Goal: Task Accomplishment & Management: Use online tool/utility

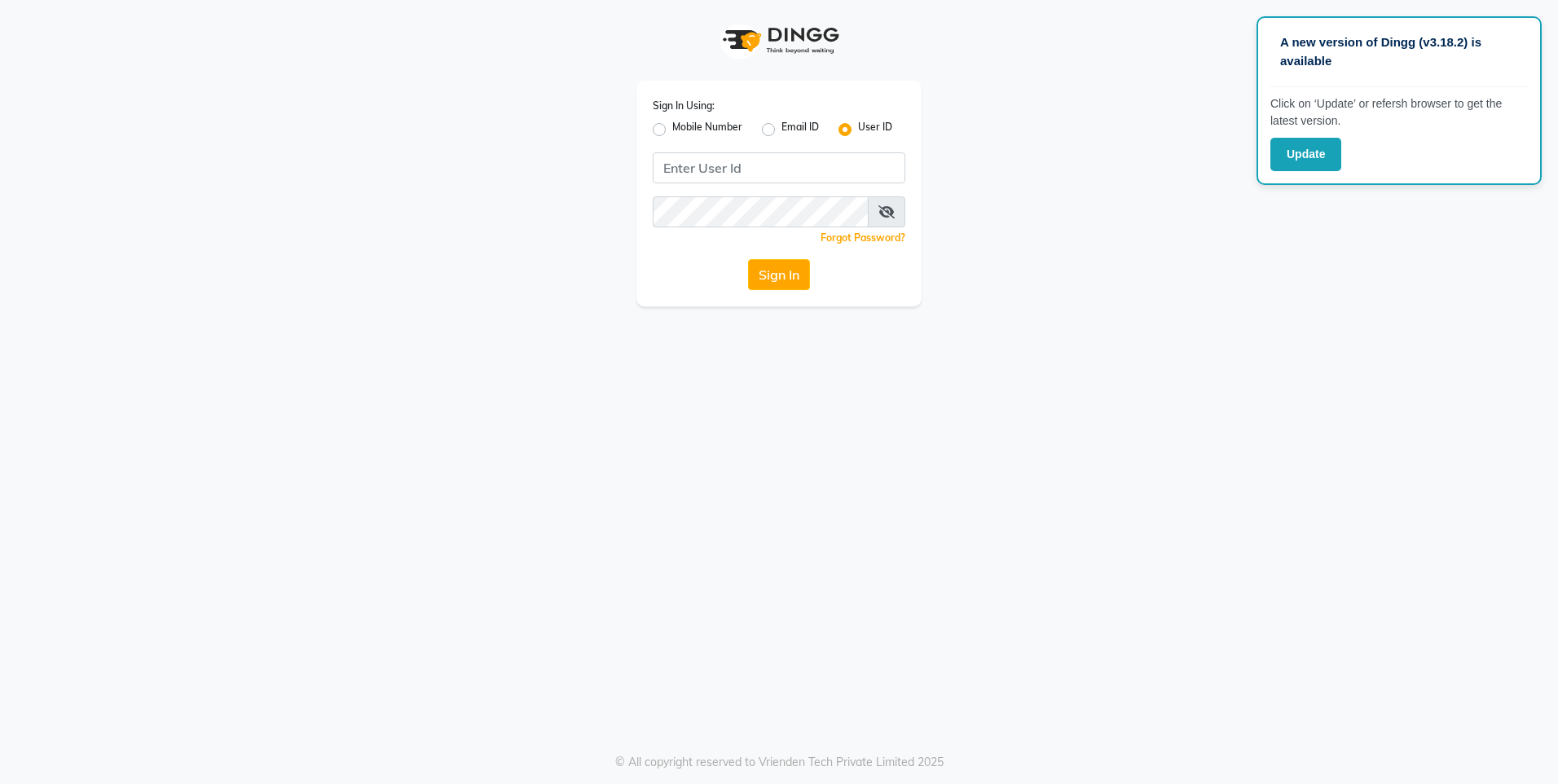
click at [673, 131] on label "Mobile Number" at bounding box center [707, 129] width 70 height 19
click at [673, 131] on input "Mobile Number" at bounding box center [678, 125] width 11 height 11
radio input "true"
radio input "false"
drag, startPoint x: 794, startPoint y: 179, endPoint x: 815, endPoint y: 47, distance: 133.7
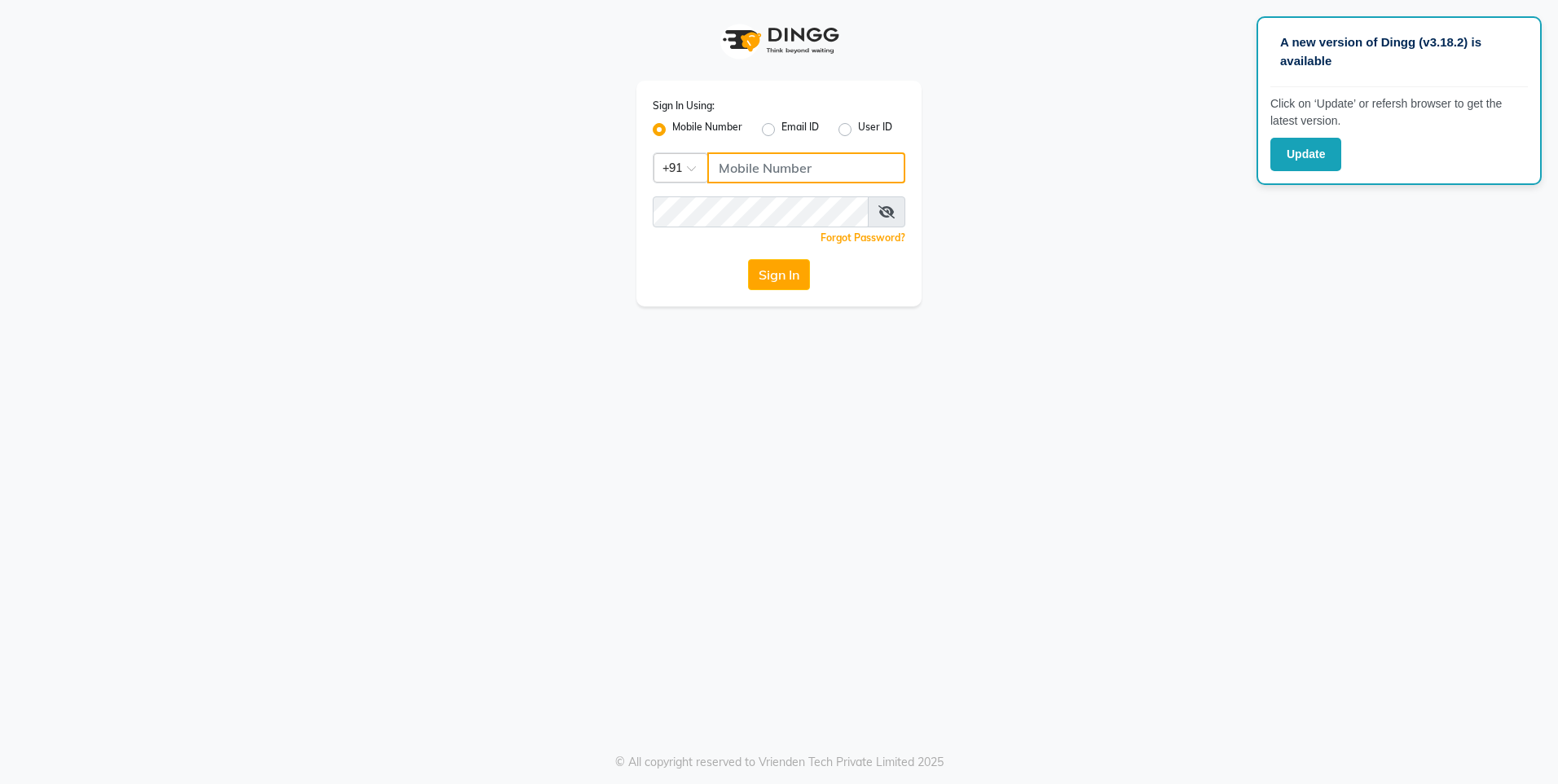
click at [794, 163] on input "Username" at bounding box center [806, 168] width 198 height 31
click at [725, 172] on input "9892546266" at bounding box center [806, 168] width 198 height 31
drag, startPoint x: 714, startPoint y: 162, endPoint x: 807, endPoint y: 176, distance: 94.0
click at [807, 176] on input "9892546266" at bounding box center [806, 168] width 198 height 31
type input "9892546266"
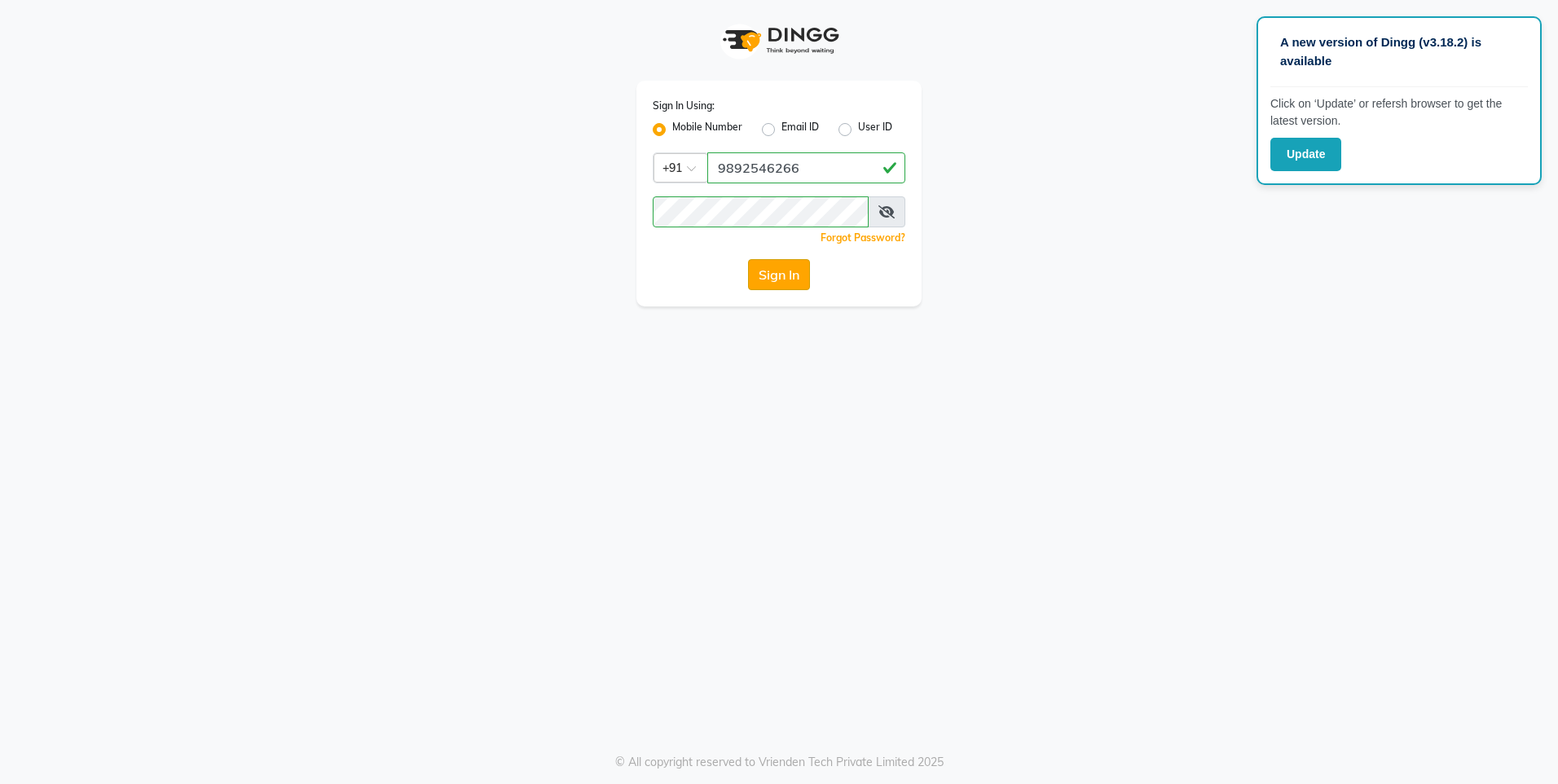
click at [804, 271] on button "Sign In" at bounding box center [779, 275] width 62 height 31
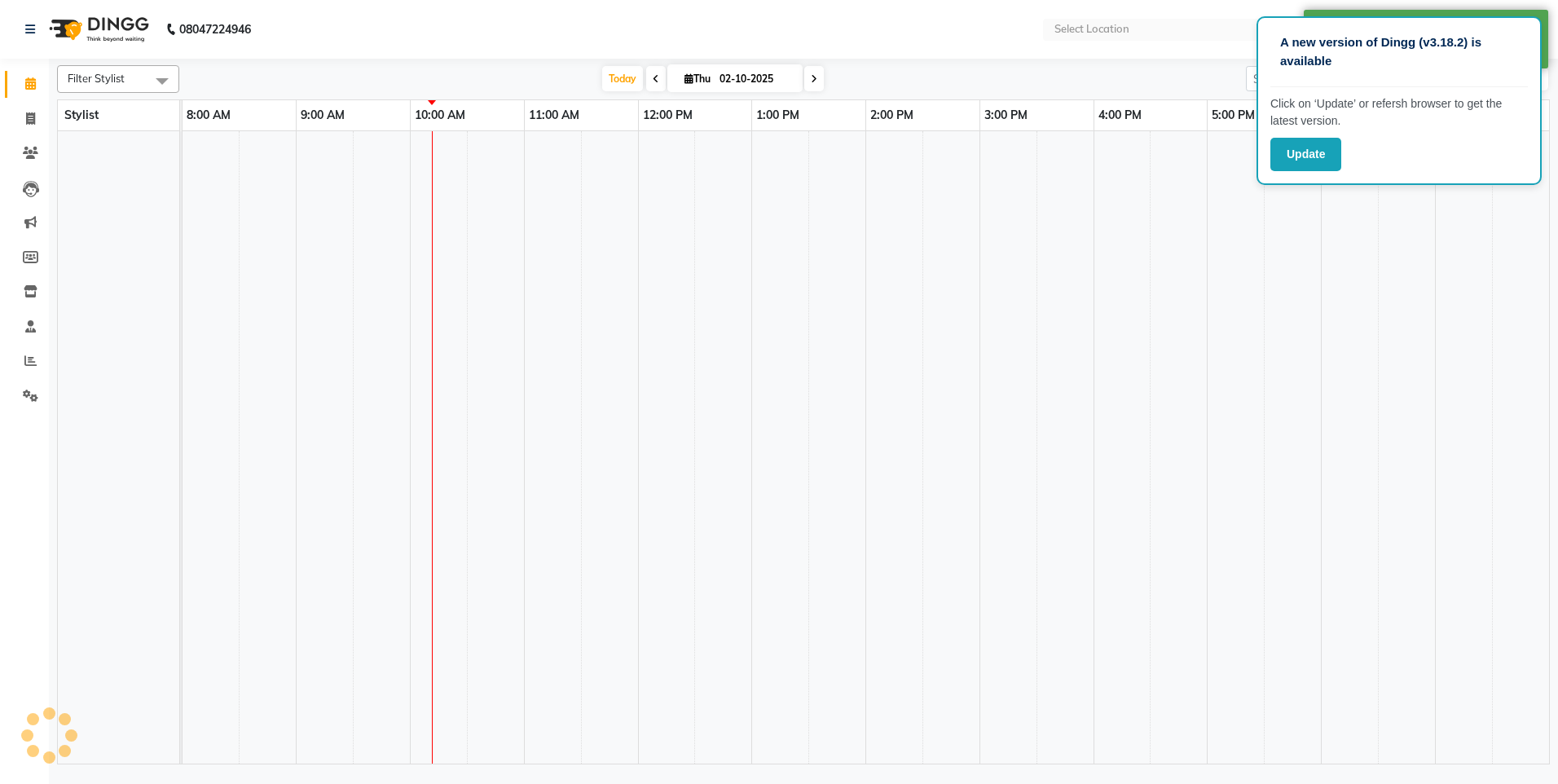
select select "en"
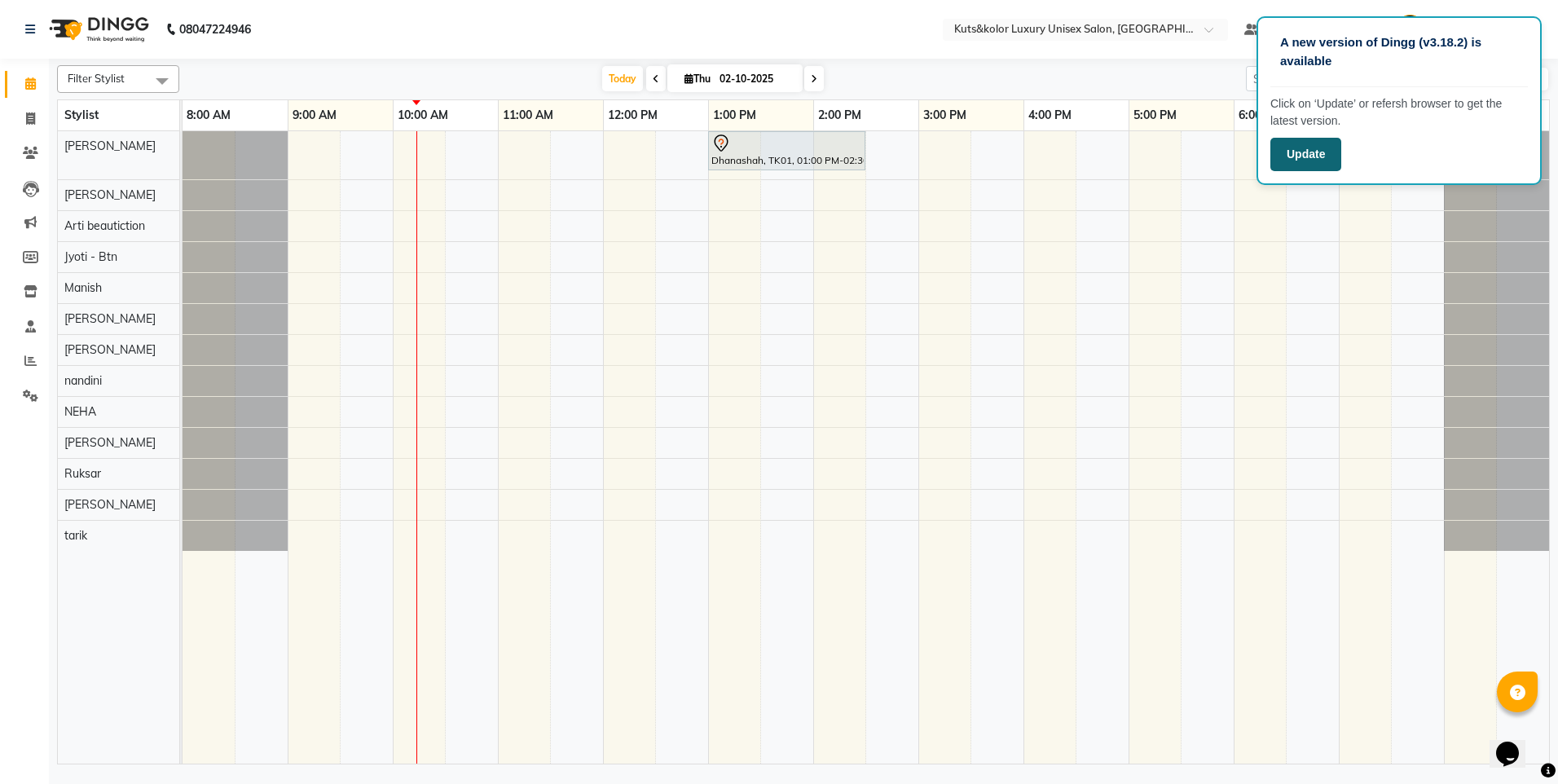
click at [1311, 161] on button "Update" at bounding box center [1306, 154] width 71 height 34
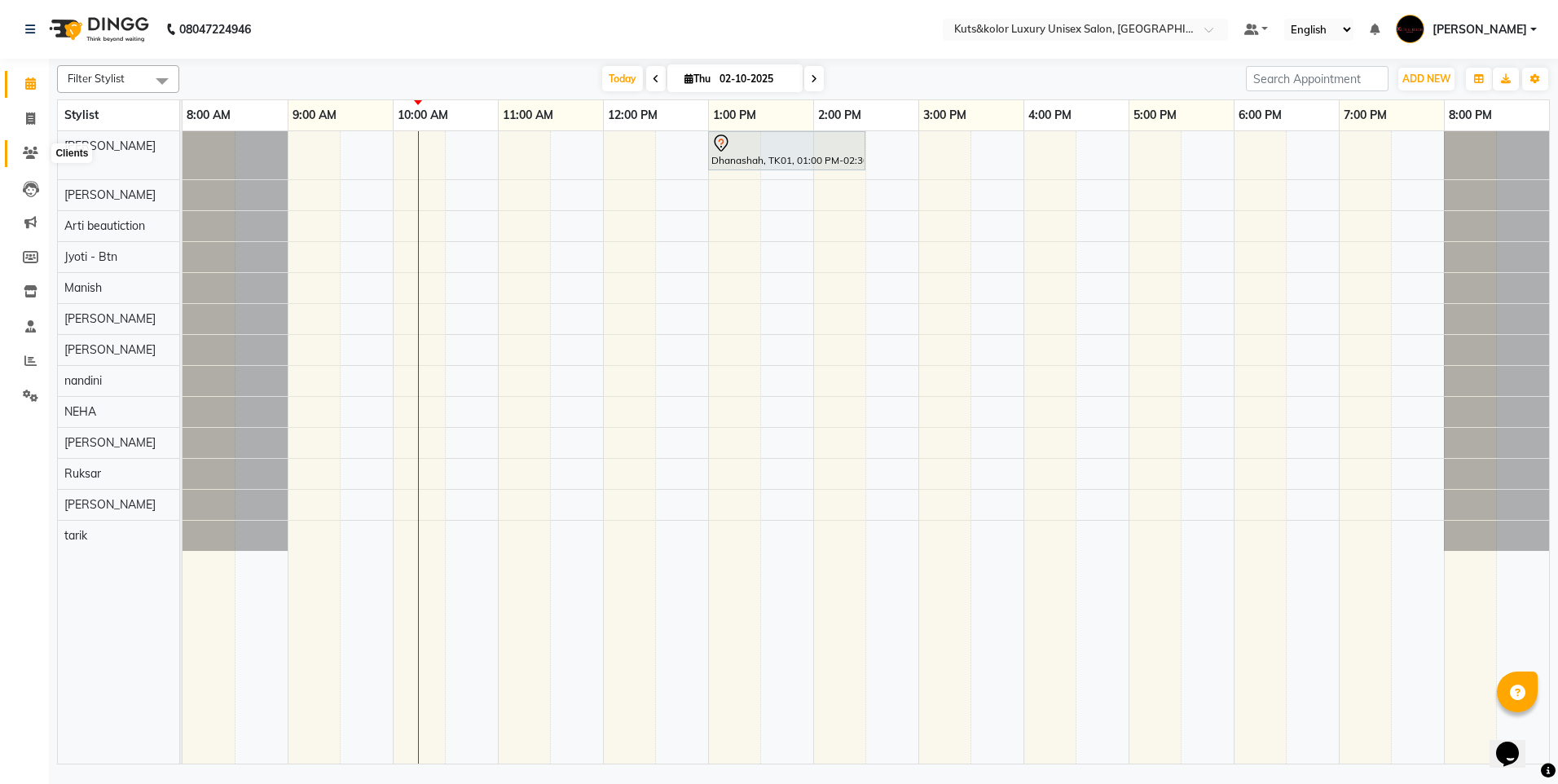
click at [32, 162] on span at bounding box center [30, 153] width 28 height 19
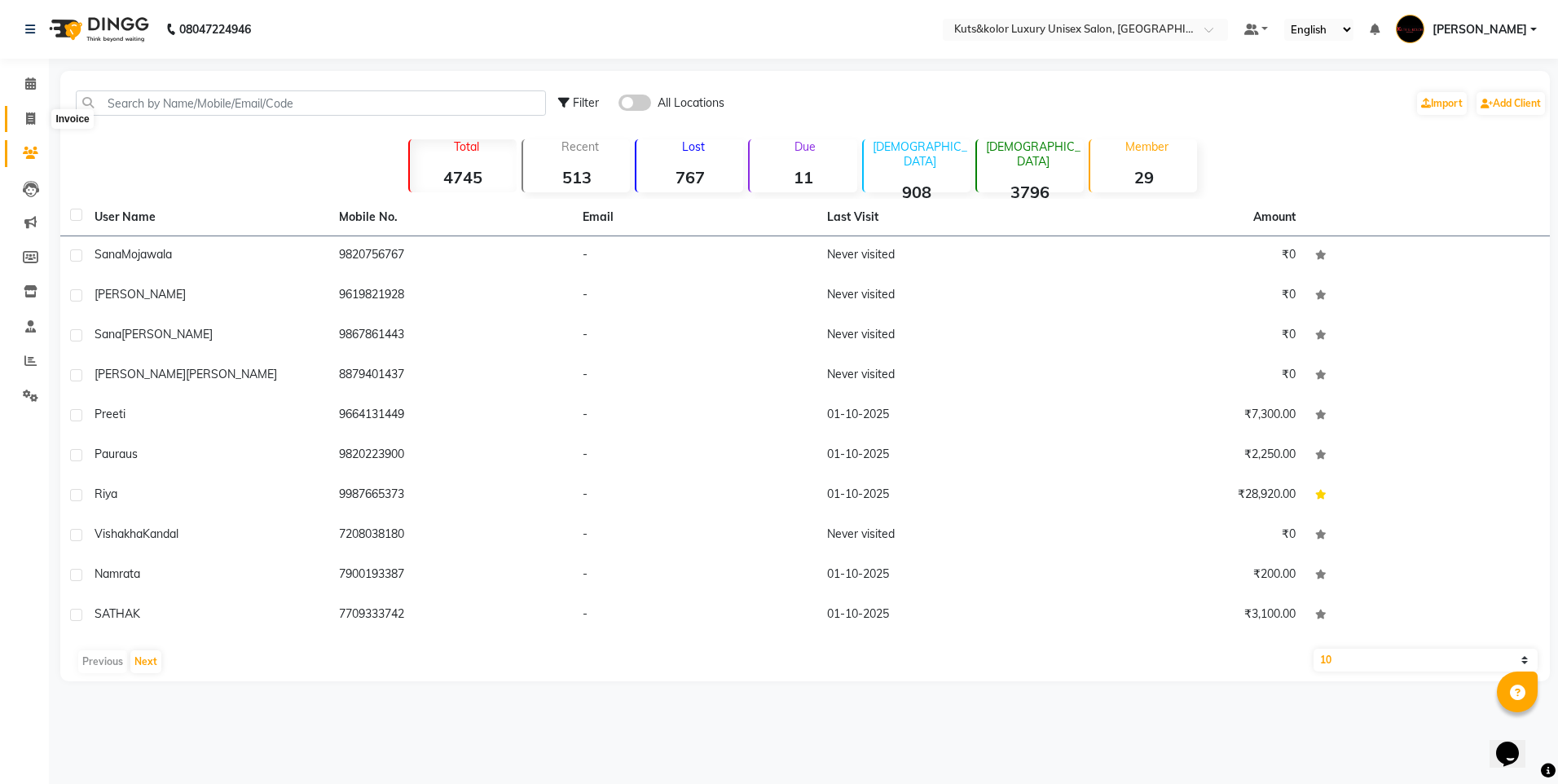
click at [26, 118] on icon at bounding box center [31, 118] width 9 height 12
select select "service"
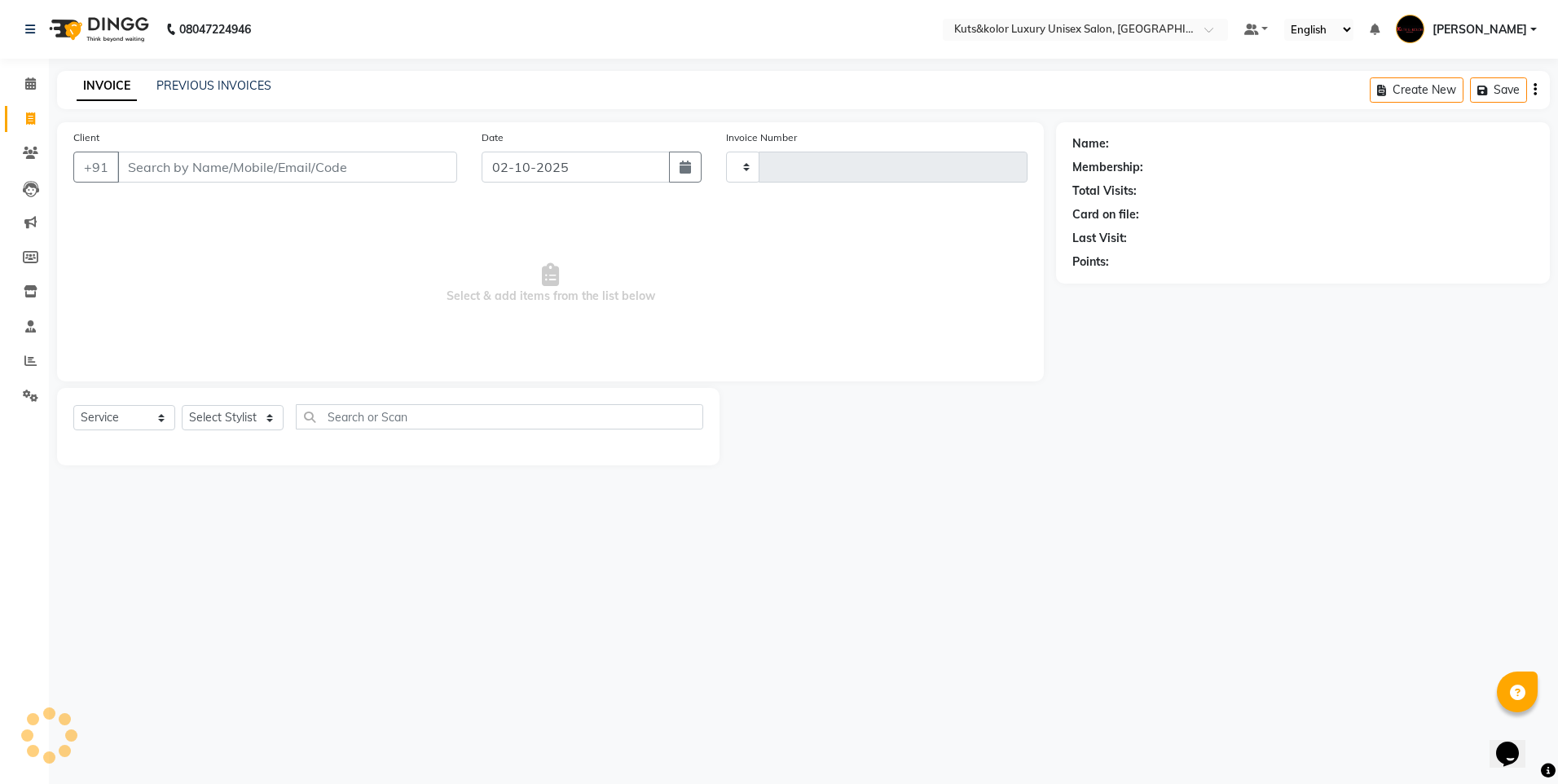
type input "1876"
select select "7374"
click at [211, 87] on link "PREVIOUS INVOICES" at bounding box center [214, 86] width 115 height 15
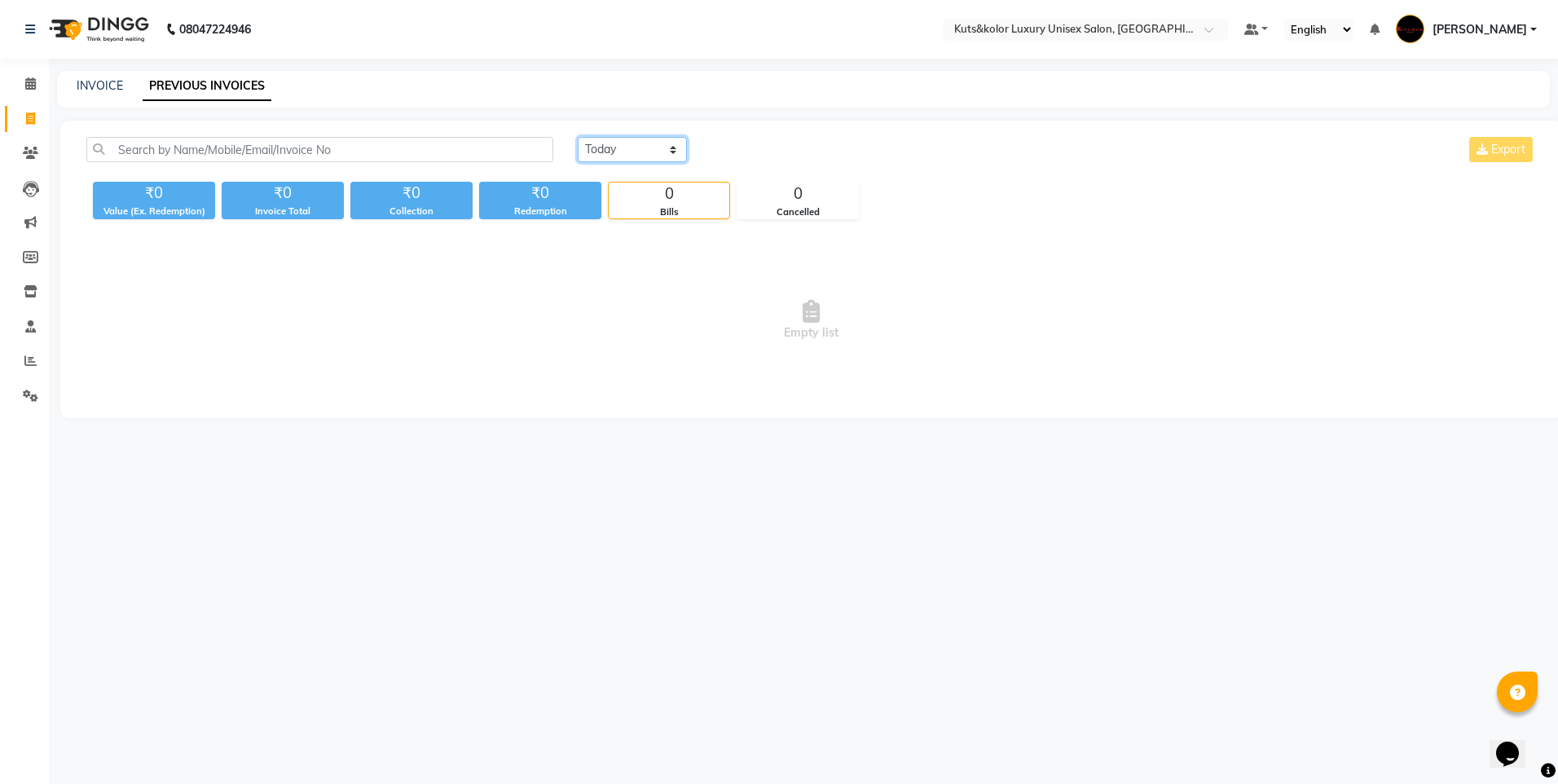
click at [674, 150] on select "[DATE] [DATE] Custom Range" at bounding box center [633, 150] width 110 height 26
select select "[DATE]"
click at [578, 137] on select "[DATE] [DATE] Custom Range" at bounding box center [633, 150] width 110 height 26
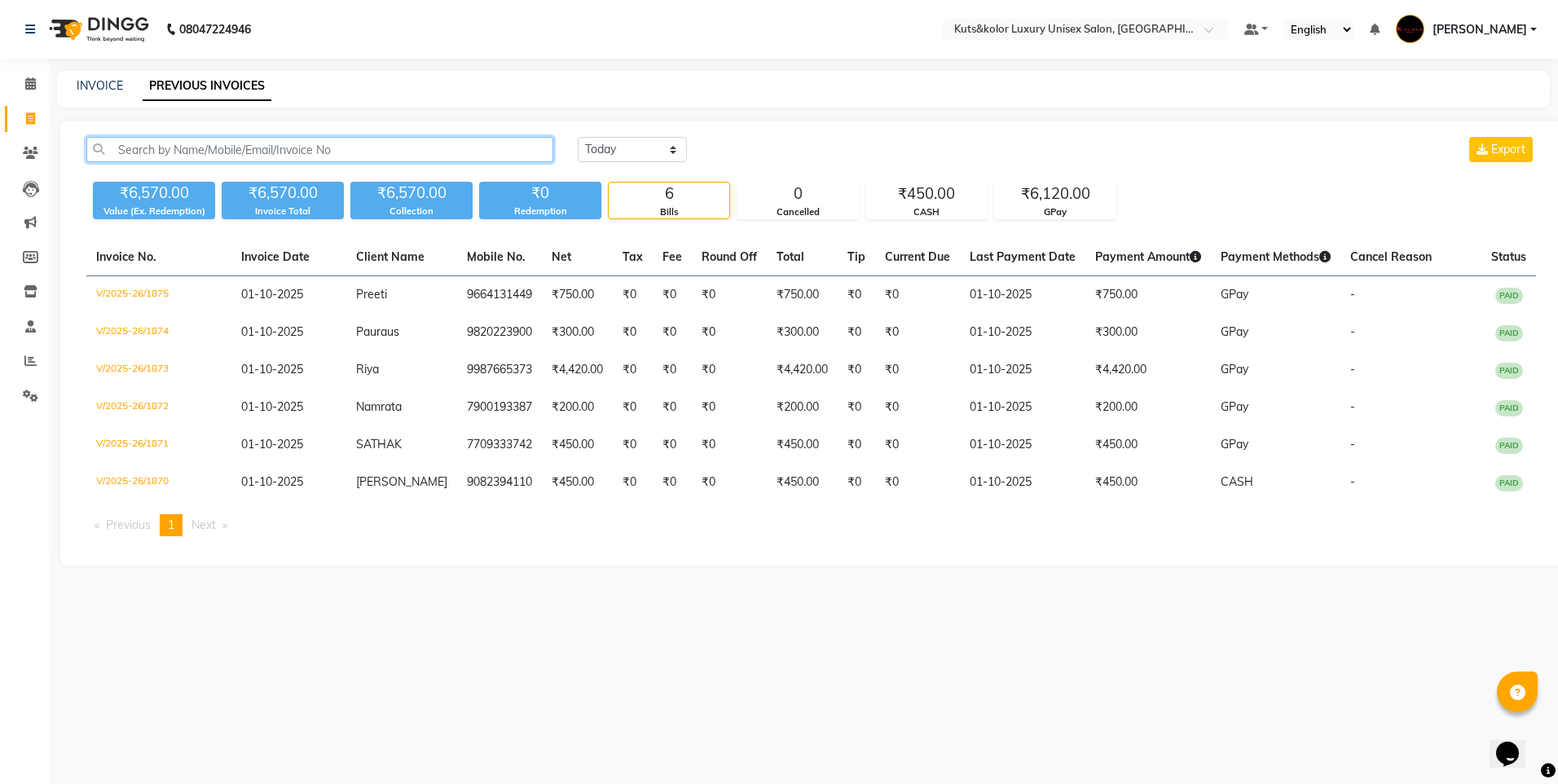
click at [144, 149] on input "text" at bounding box center [320, 150] width 467 height 26
click at [35, 114] on icon at bounding box center [31, 118] width 9 height 12
select select "7374"
select select "service"
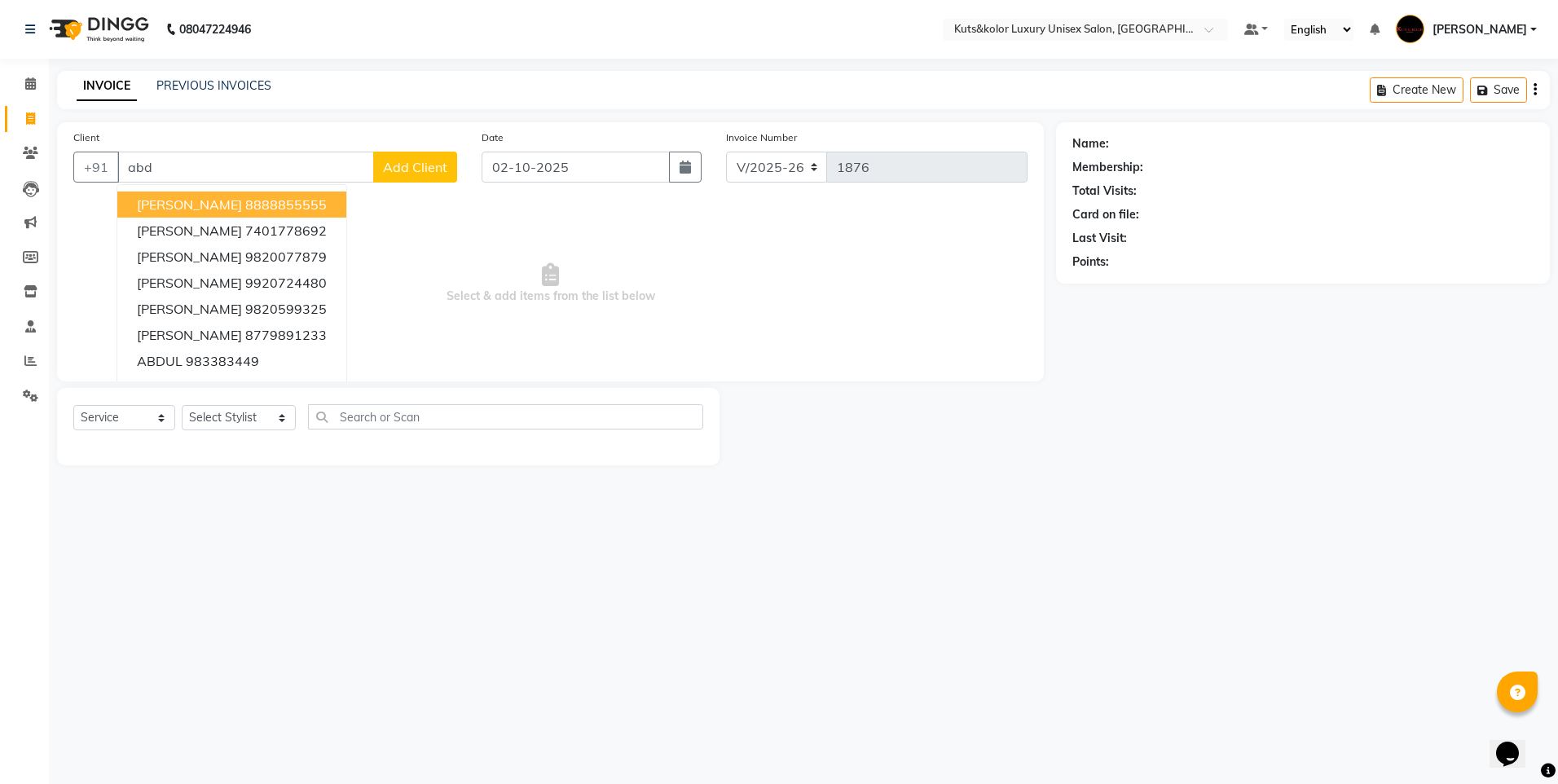
click at [246, 207] on ngb-highlight "8888855555" at bounding box center [286, 204] width 81 height 16
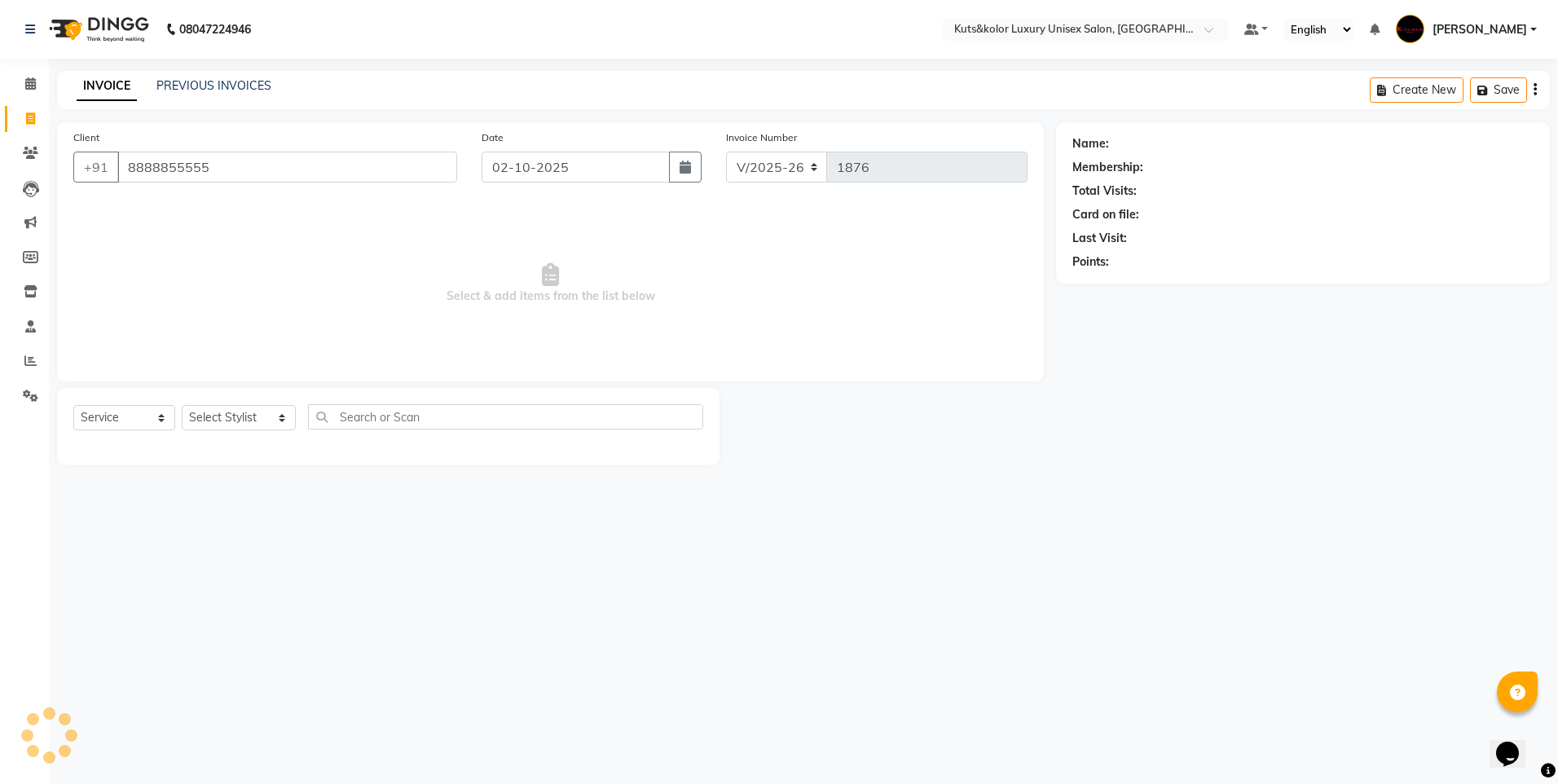
type input "8888855555"
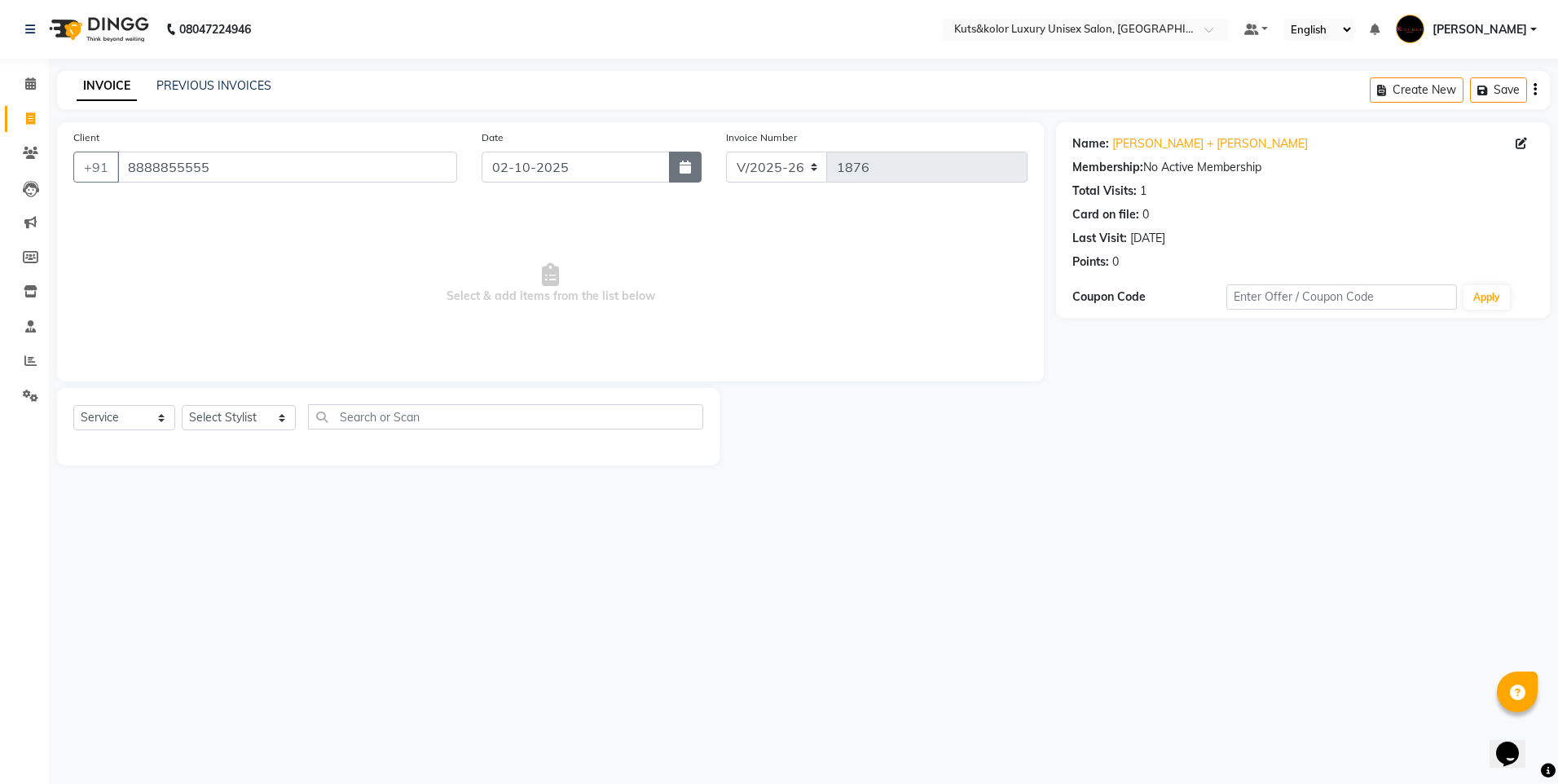
click at [691, 167] on button "button" at bounding box center [685, 167] width 33 height 31
select select "10"
select select "2025"
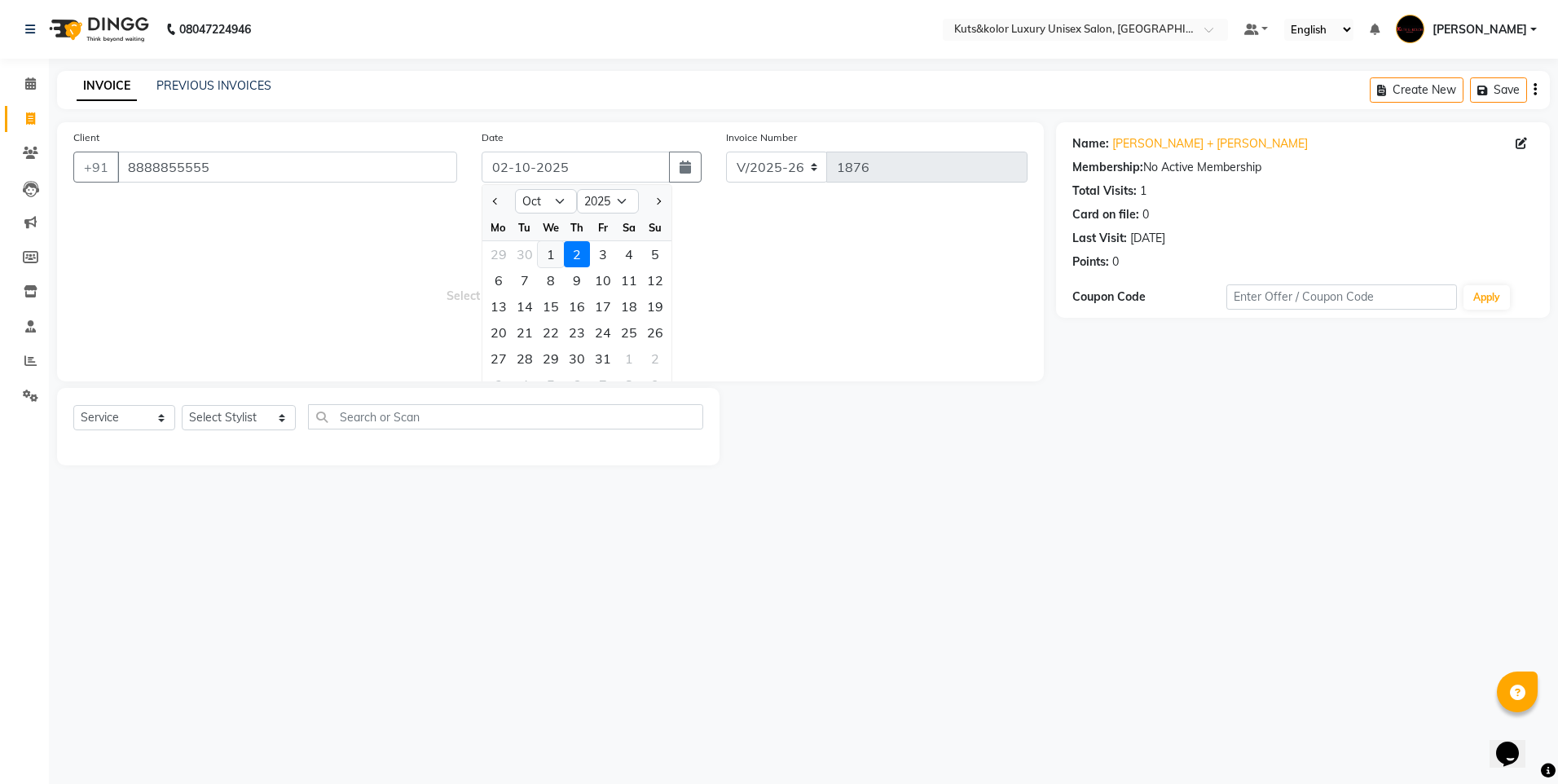
click at [554, 266] on div "1" at bounding box center [550, 254] width 26 height 26
type input "01-10-2025"
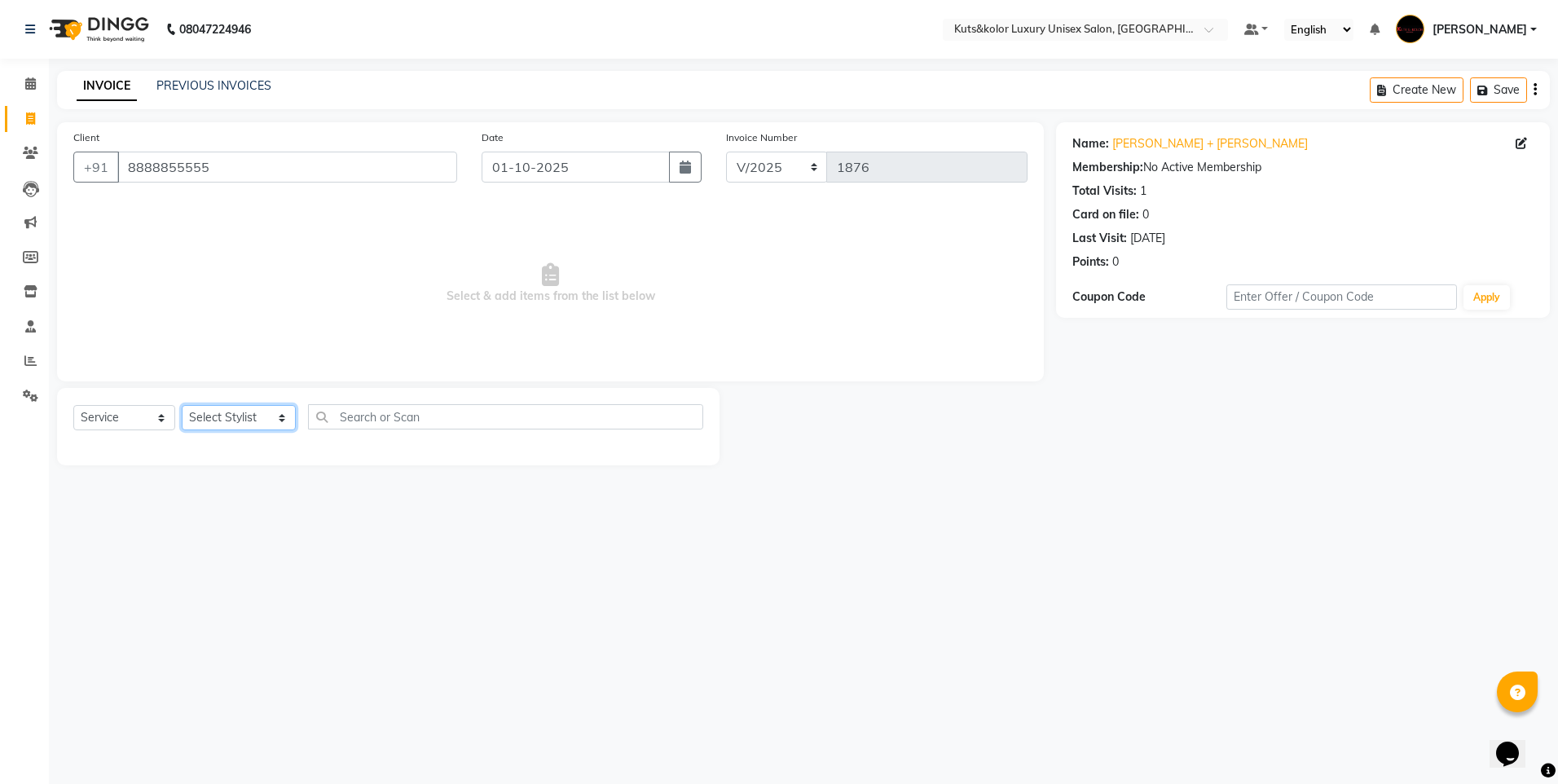
click at [269, 414] on select "Select Stylist aman [PERSON_NAME] beautiction [PERSON_NAME] Jyoti - Btn [PERSON…" at bounding box center [238, 418] width 114 height 26
select select "64396"
click at [182, 405] on select "Select Stylist aman [PERSON_NAME] beautiction [PERSON_NAME] Jyoti - Btn [PERSON…" at bounding box center [238, 418] width 114 height 26
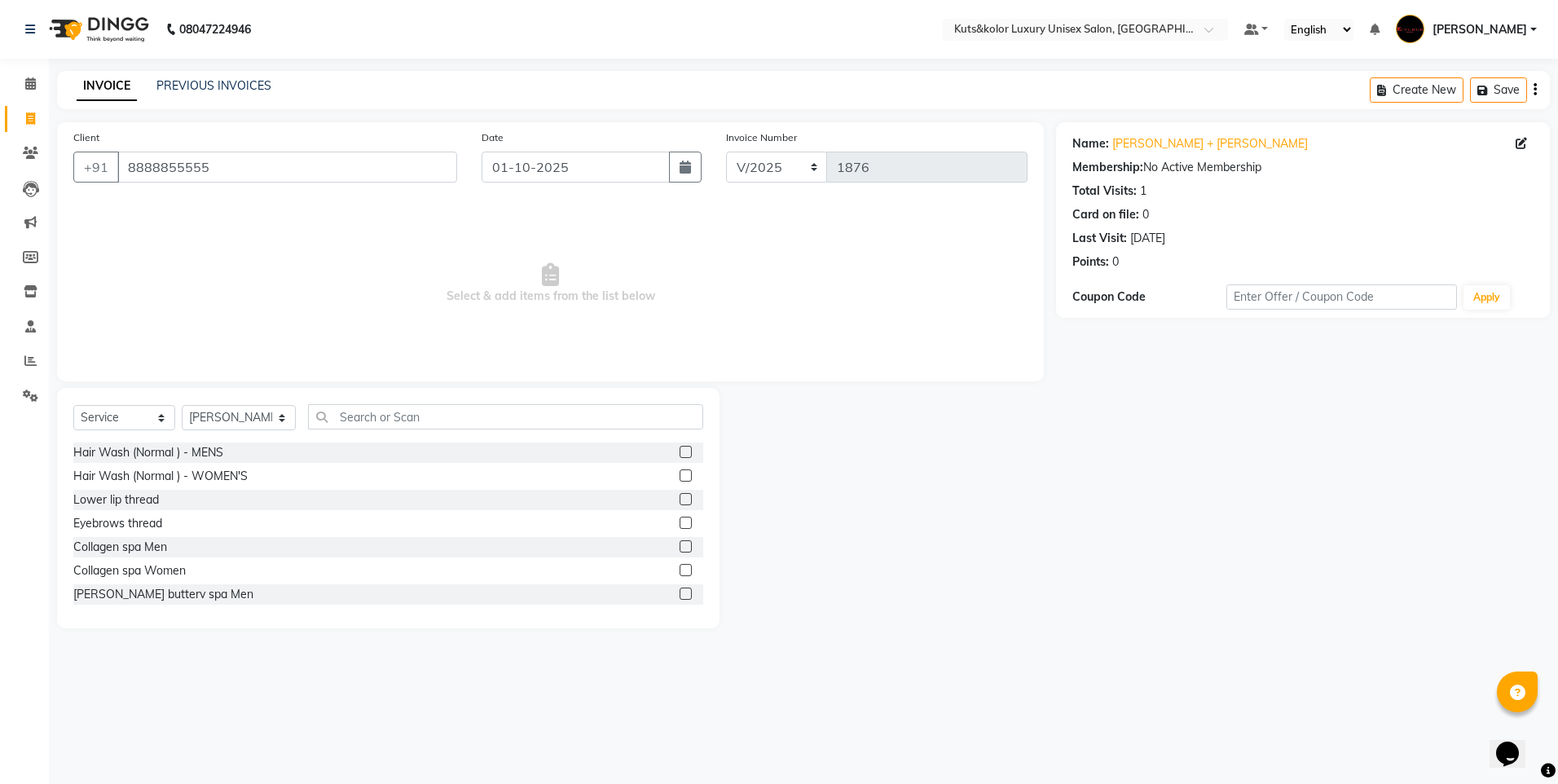
click at [680, 448] on label at bounding box center [685, 451] width 12 height 12
click at [680, 448] on input "checkbox" at bounding box center [685, 453] width 11 height 11
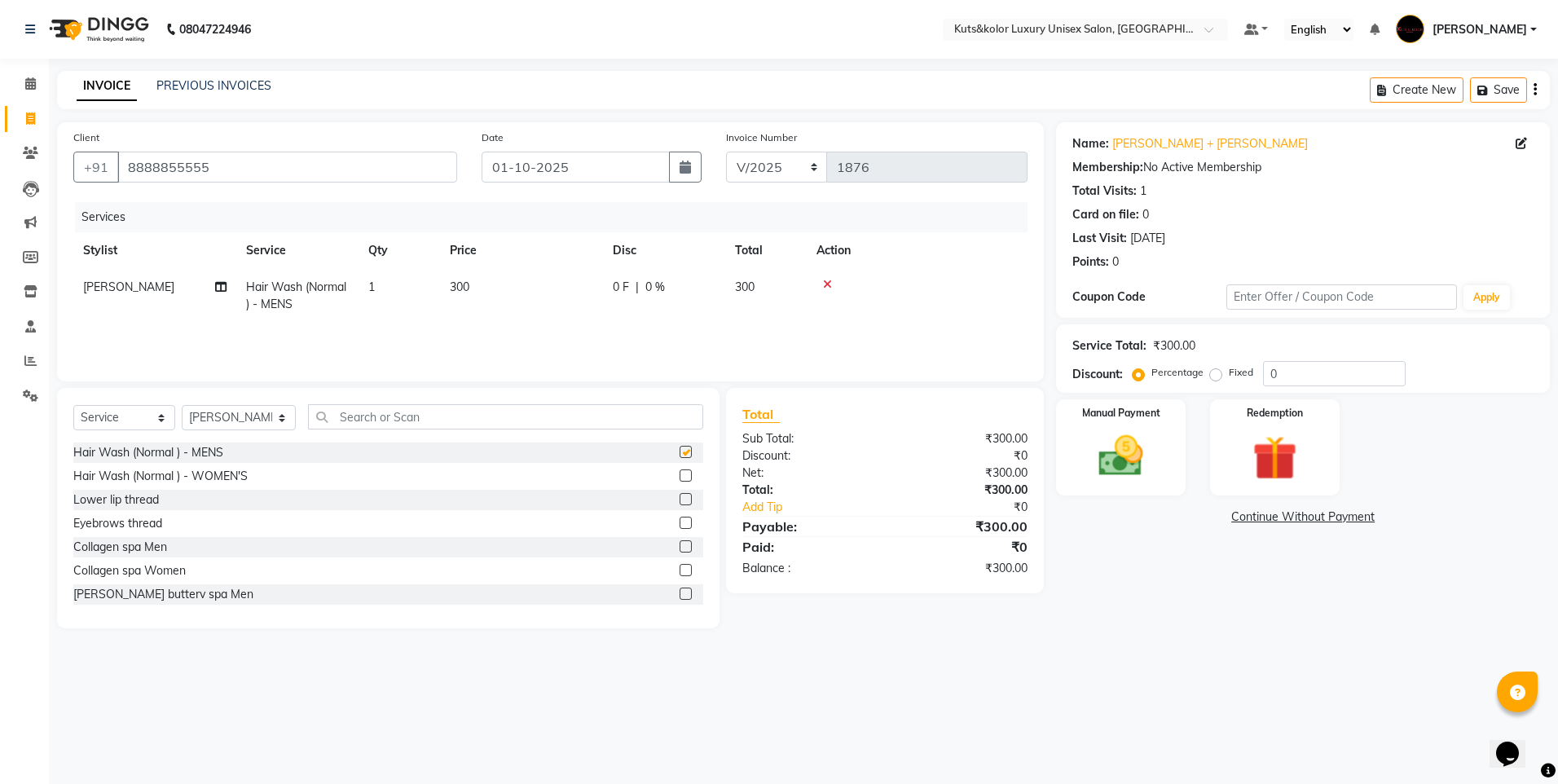
checkbox input "false"
click at [613, 416] on input "text" at bounding box center [506, 417] width 395 height 26
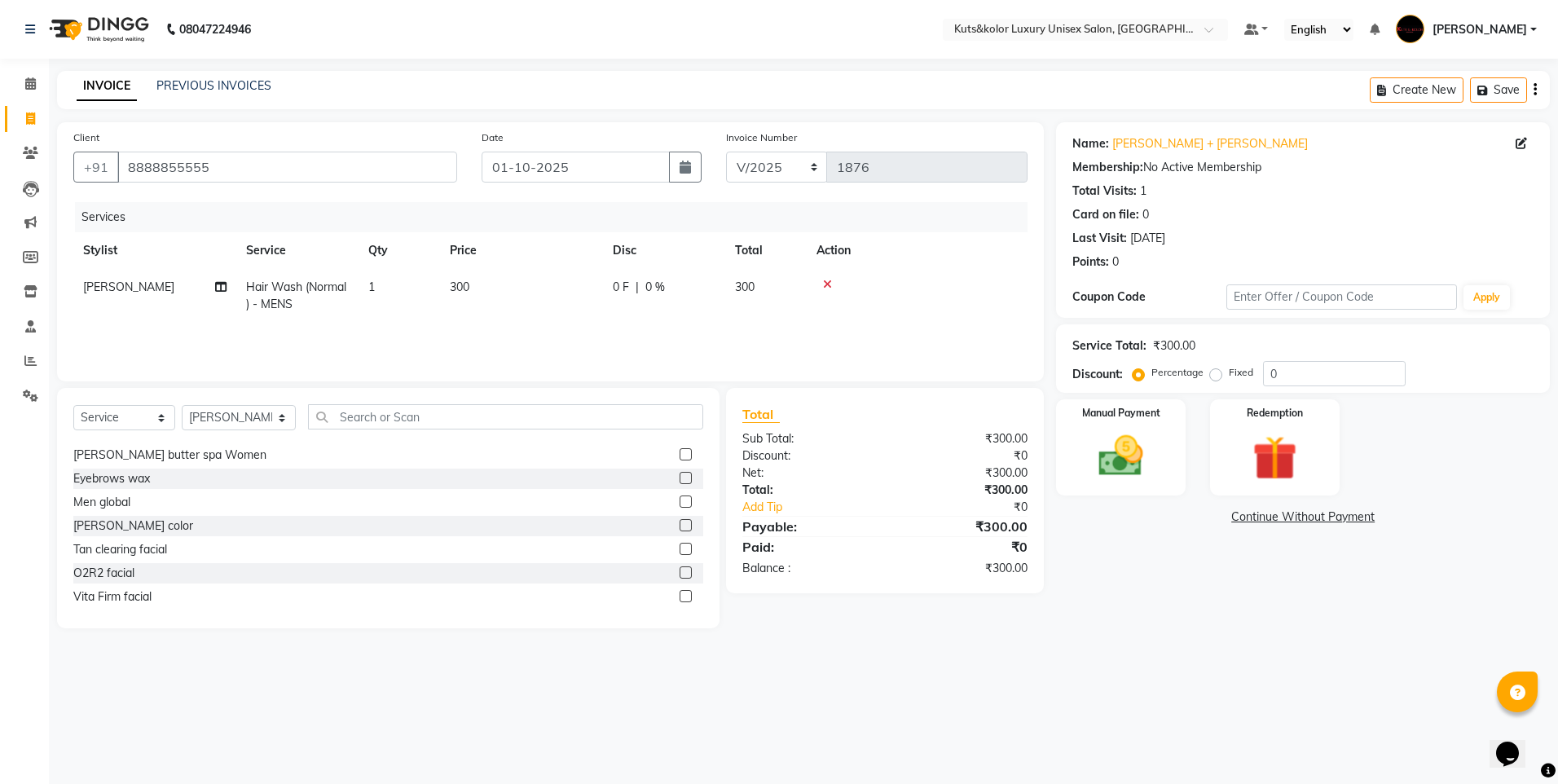
click at [680, 506] on label at bounding box center [685, 501] width 12 height 12
click at [680, 506] on input "checkbox" at bounding box center [685, 503] width 11 height 11
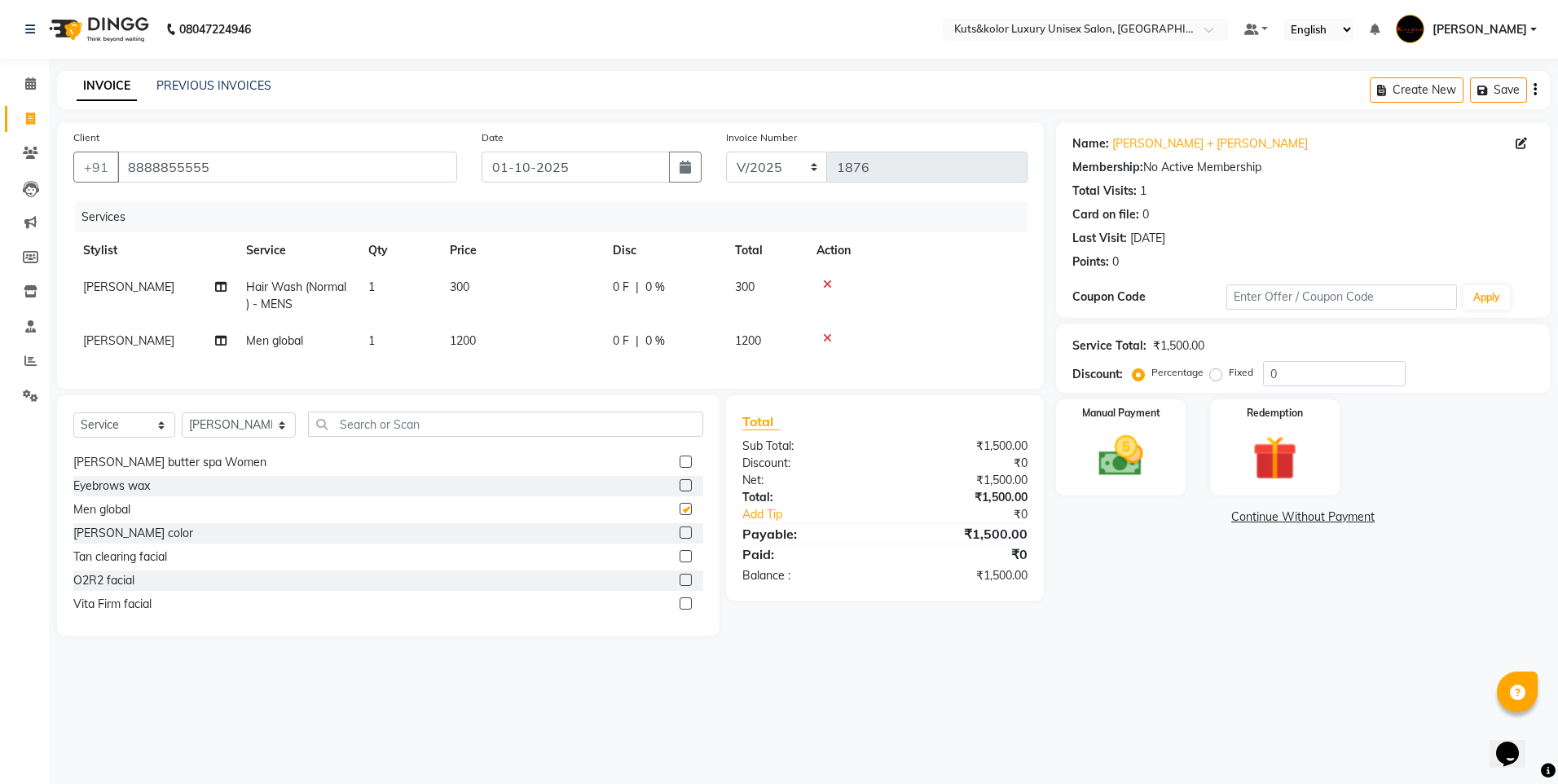
checkbox input "false"
click at [487, 339] on td "1200" at bounding box center [521, 341] width 163 height 37
select select "64396"
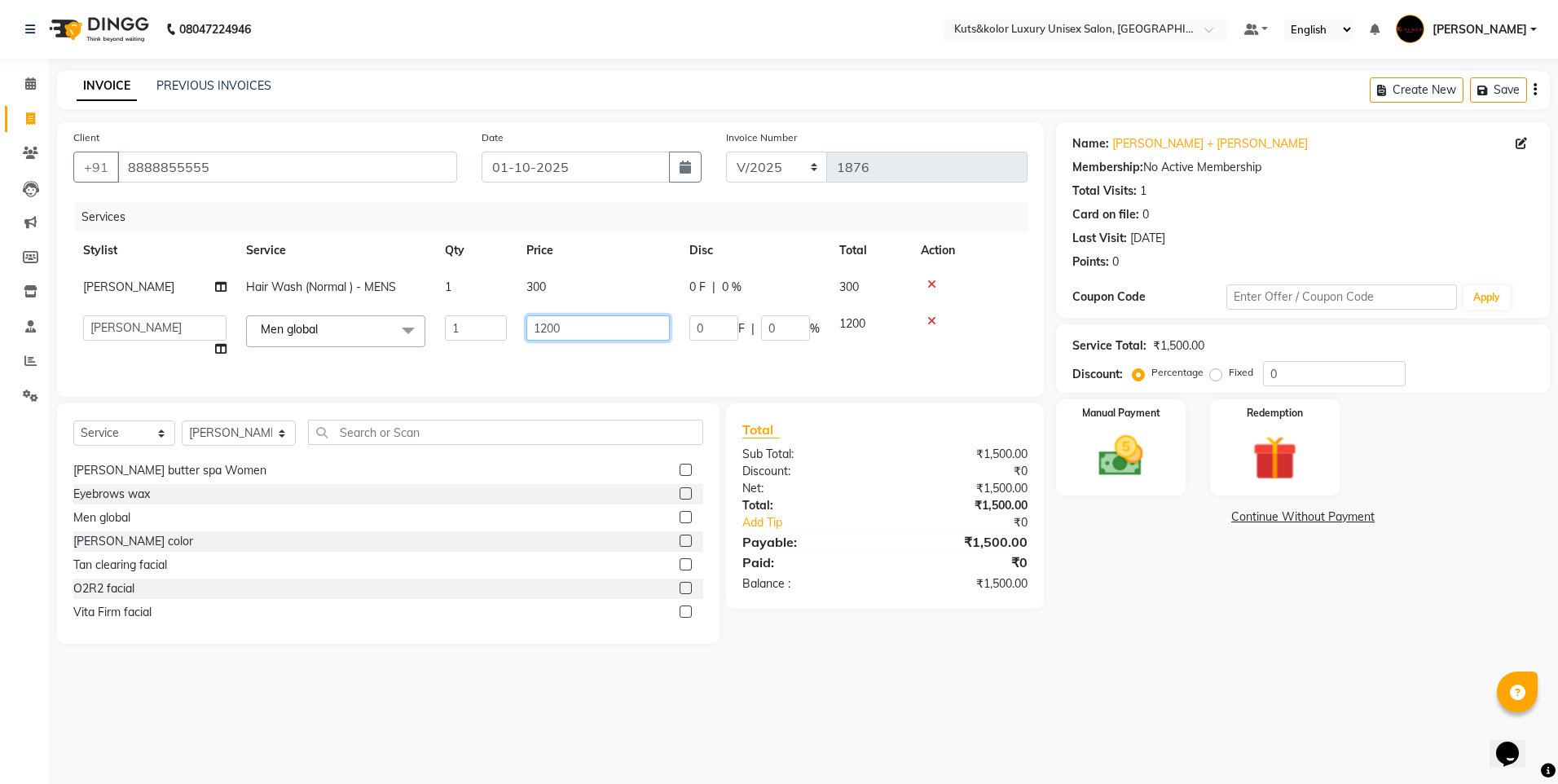
click at [575, 323] on input "1200" at bounding box center [598, 329] width 143 height 26
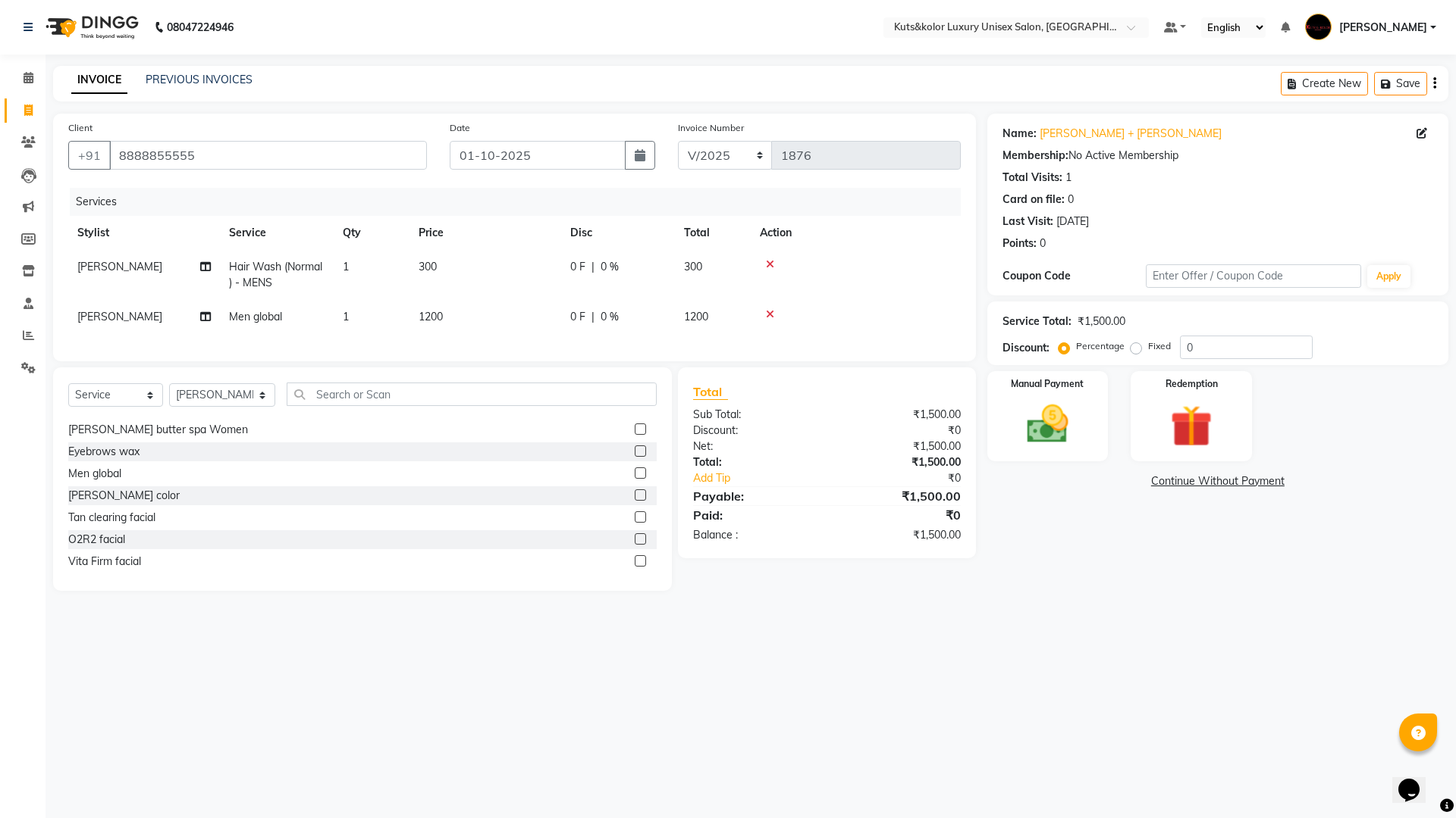
click at [457, 311] on td "1200" at bounding box center [485, 317] width 152 height 34
select select "64396"
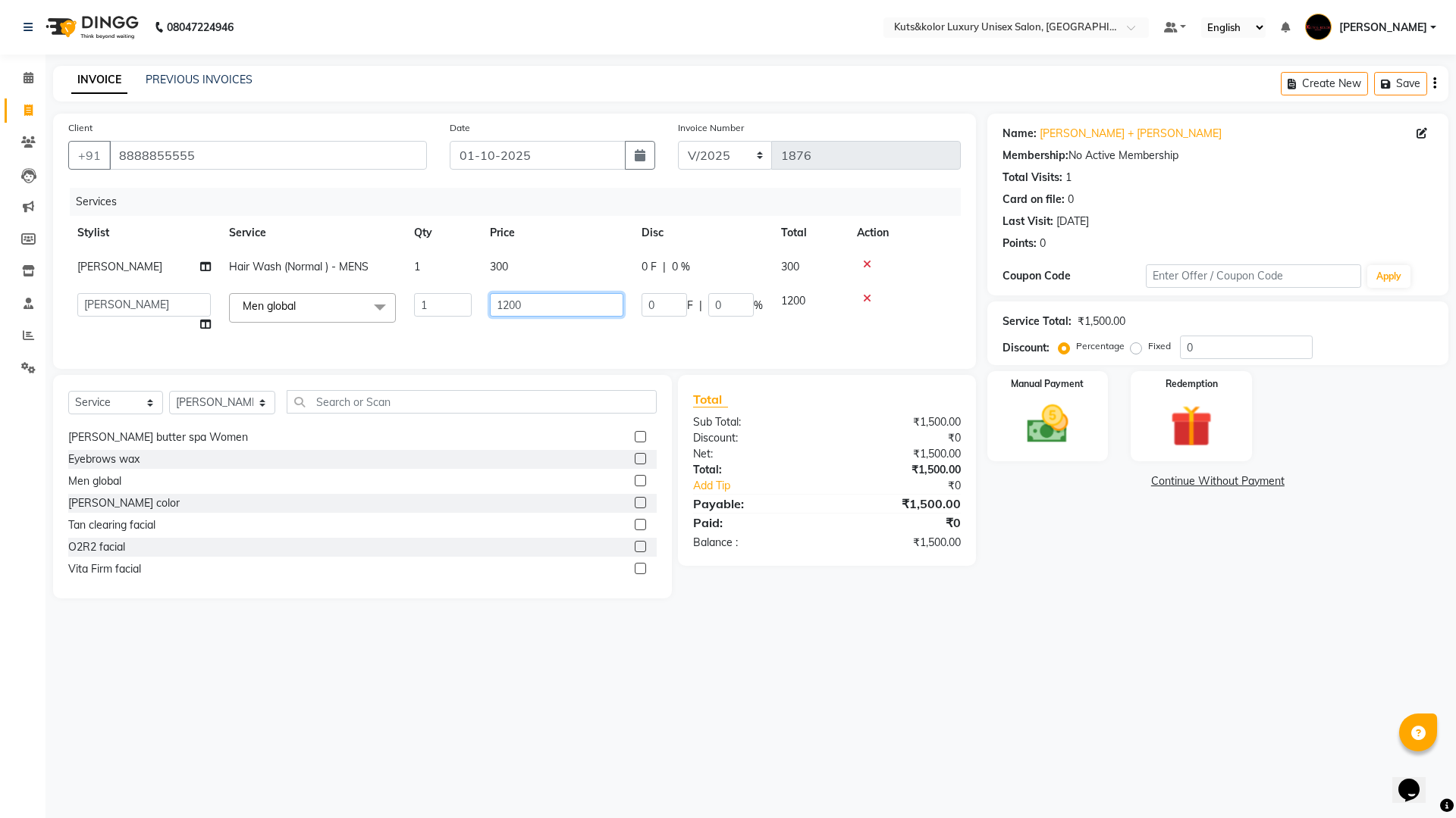
click at [582, 299] on input "1200" at bounding box center [556, 305] width 133 height 24
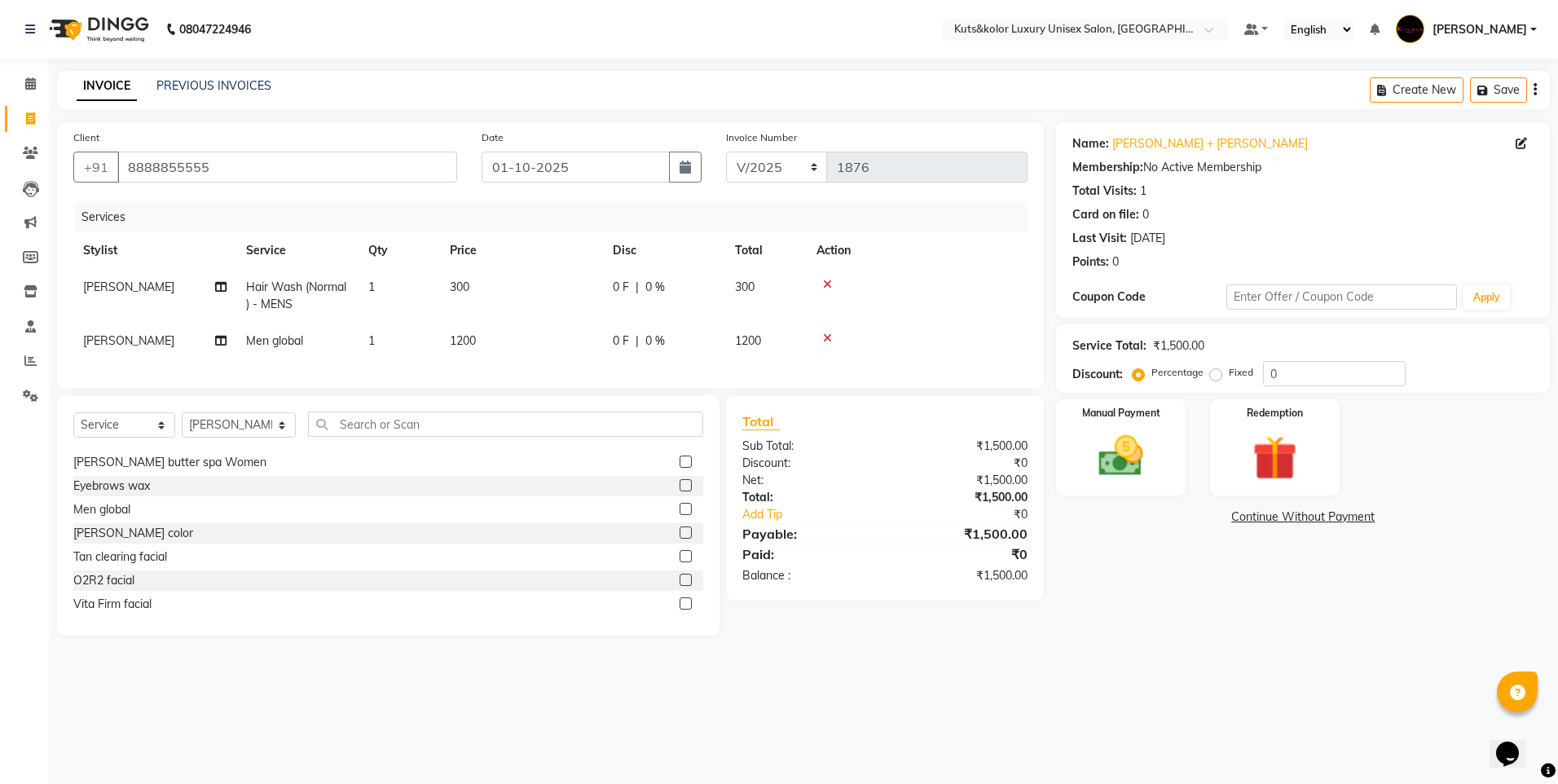
click at [462, 343] on span "1200" at bounding box center [463, 340] width 26 height 15
select select "64396"
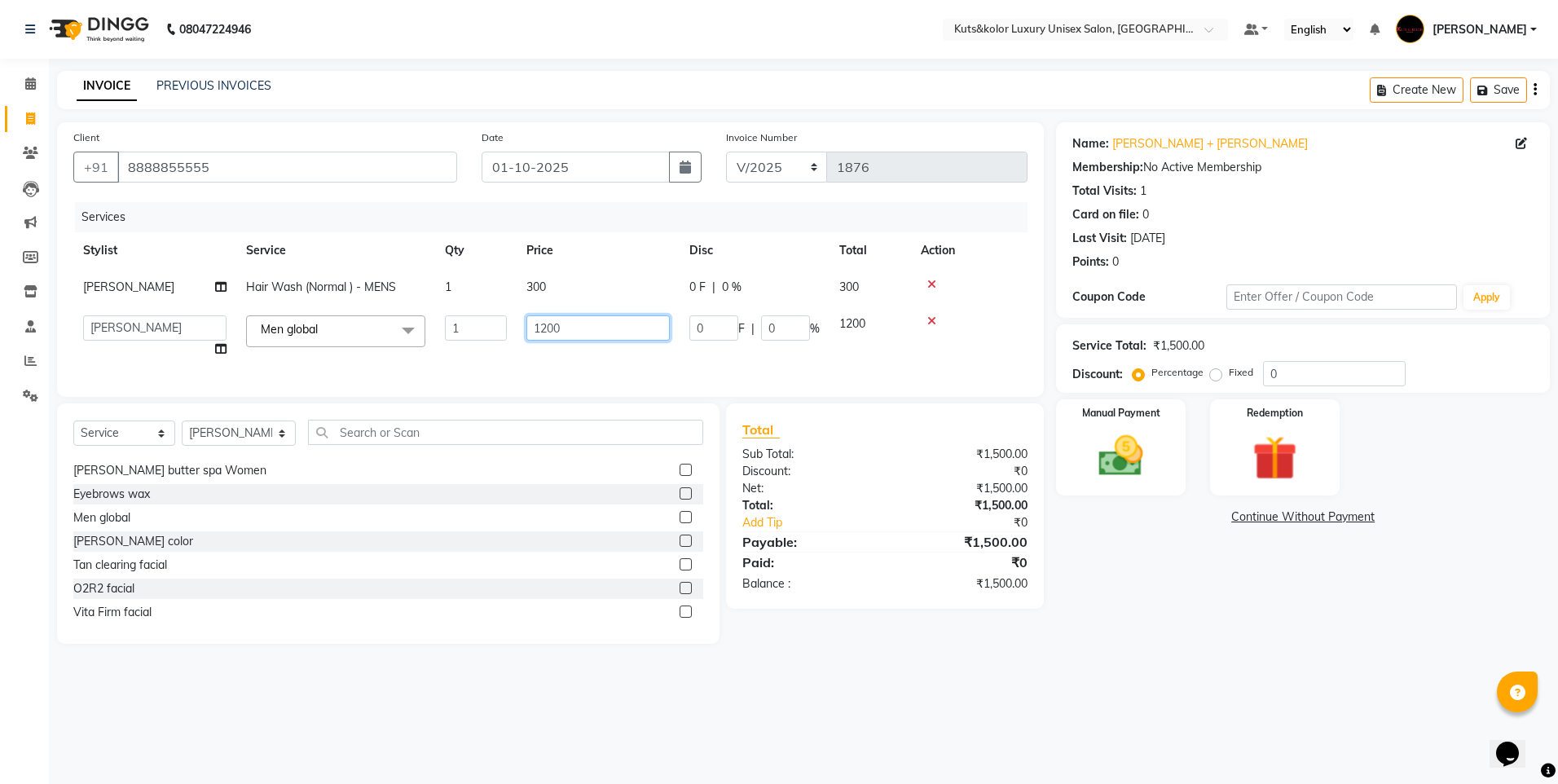
click at [564, 324] on input "1200" at bounding box center [598, 329] width 143 height 26
type input "1"
type input "800"
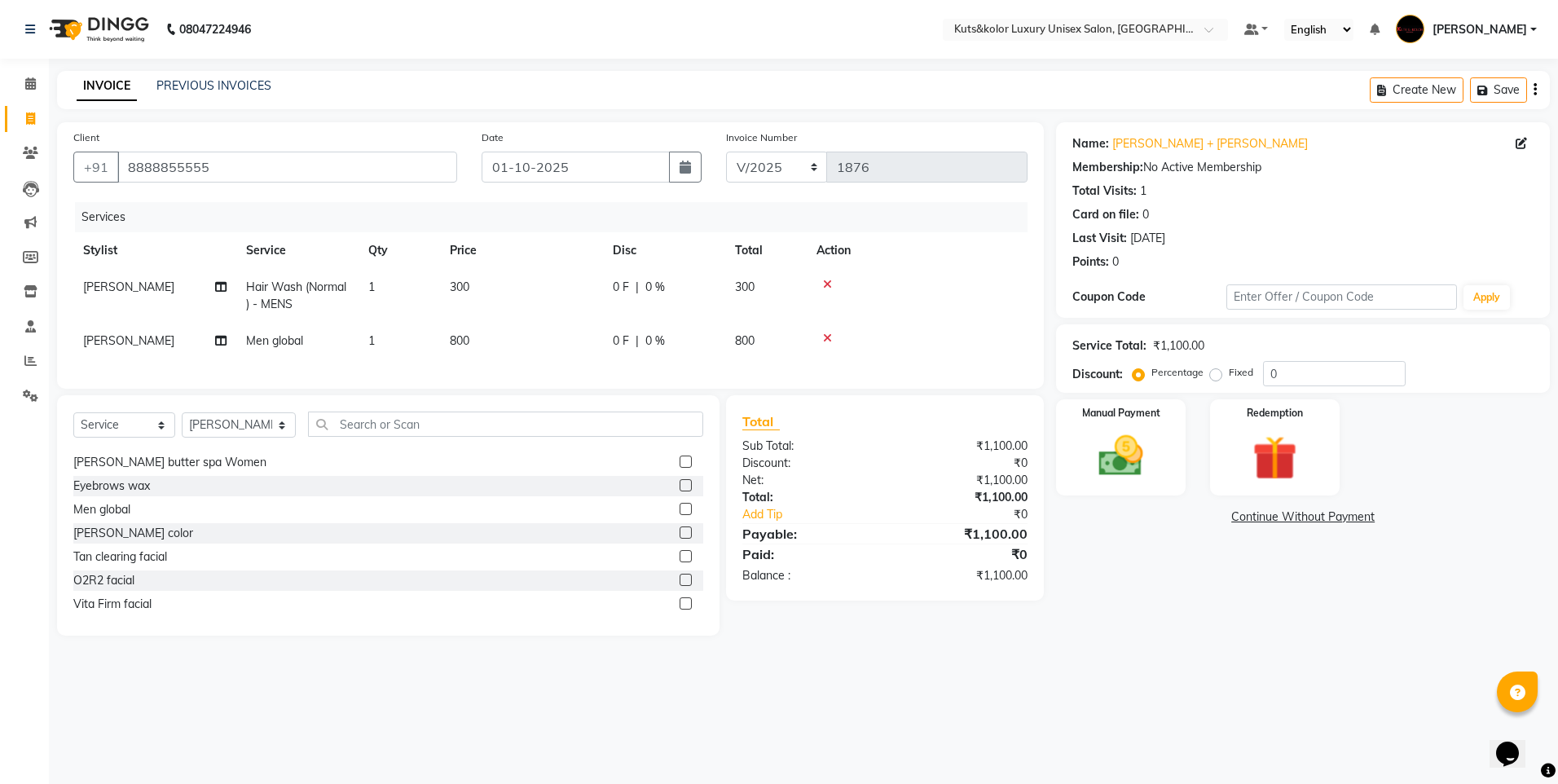
click at [575, 367] on div "Services Stylist Service Qty Price Disc Total Action [PERSON_NAME] Hair Wash (N…" at bounding box center [550, 287] width 955 height 171
click at [1150, 456] on img at bounding box center [1121, 456] width 76 height 54
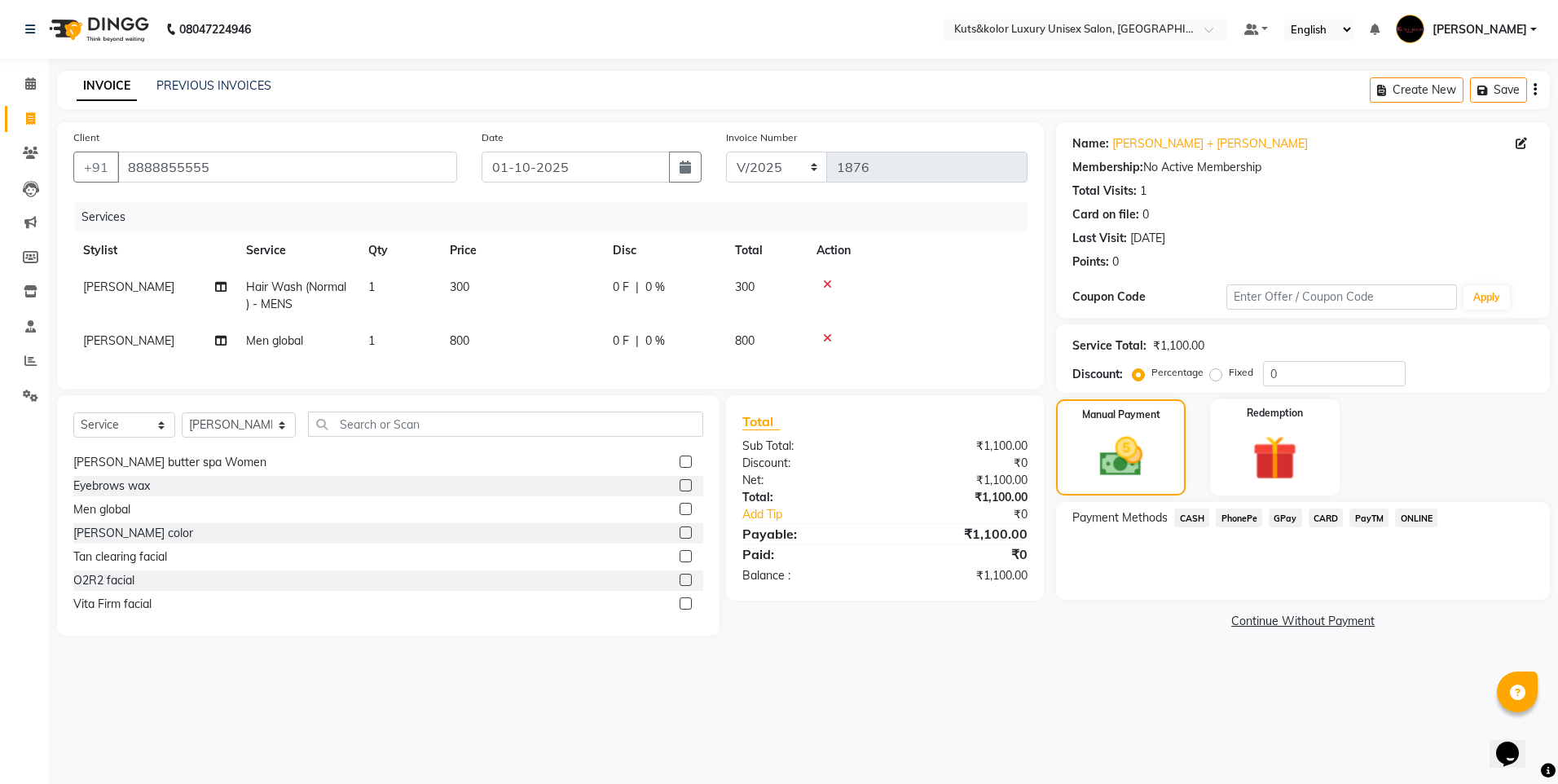
click at [1184, 516] on span "CASH" at bounding box center [1192, 517] width 35 height 19
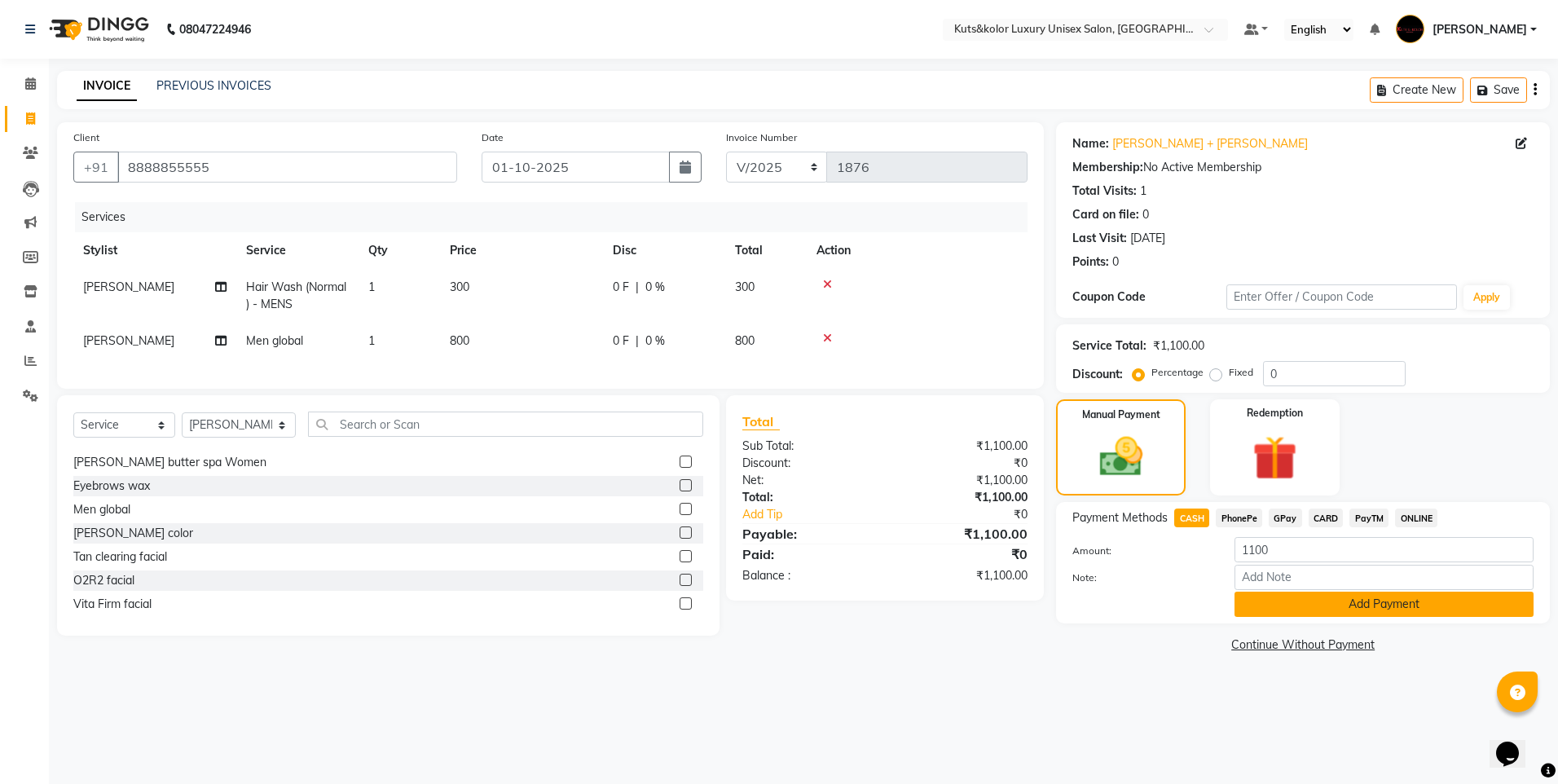
click at [1317, 601] on button "Add Payment" at bounding box center [1385, 604] width 299 height 26
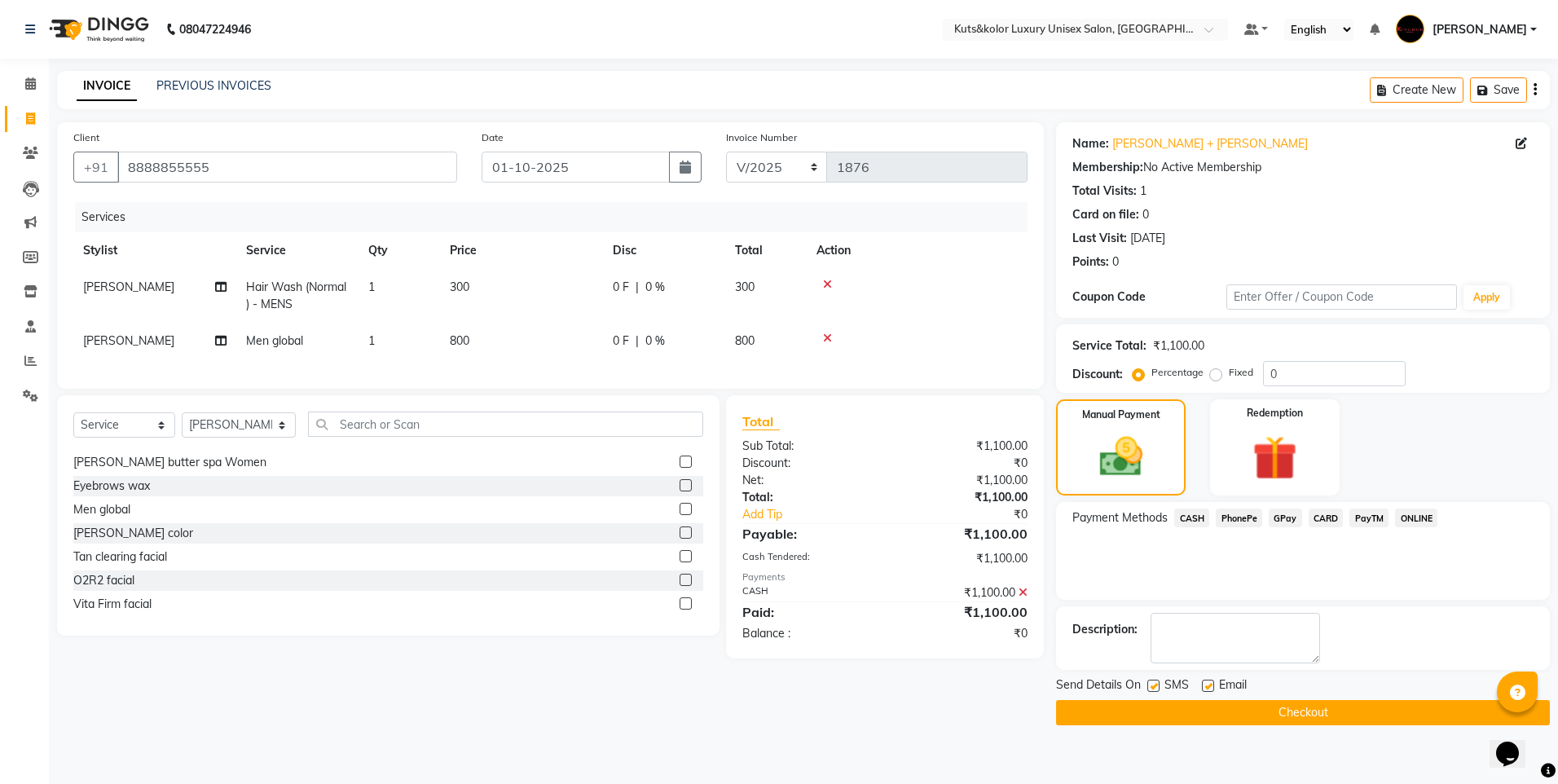
click at [1146, 682] on div "Send Details On SMS Email" at bounding box center [1302, 686] width 494 height 20
click at [1155, 688] on label at bounding box center [1153, 685] width 12 height 12
click at [1155, 688] on input "checkbox" at bounding box center [1153, 687] width 11 height 11
checkbox input "false"
click at [1212, 686] on label at bounding box center [1208, 685] width 12 height 12
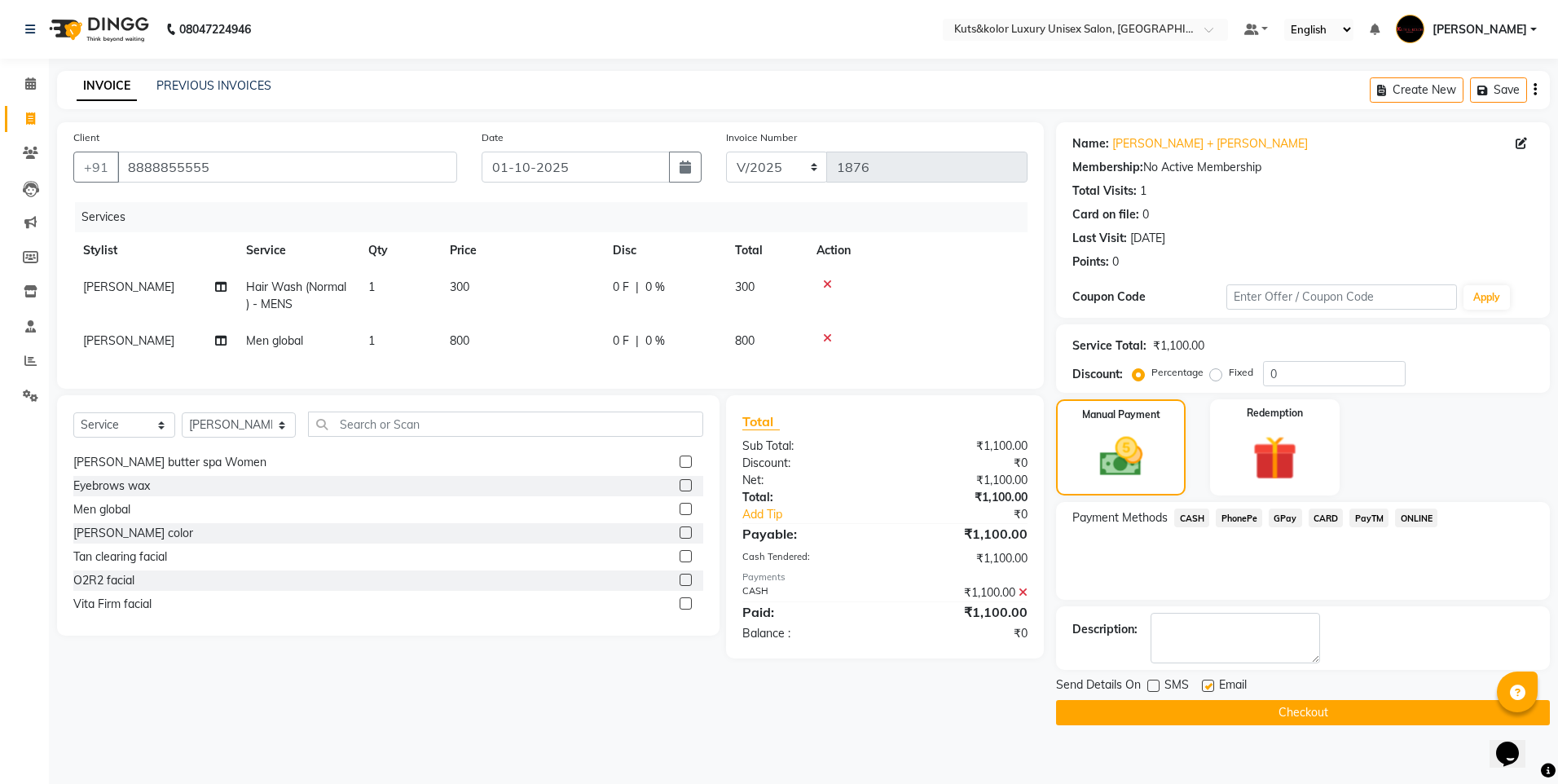
click at [1212, 686] on input "checkbox" at bounding box center [1208, 687] width 11 height 11
checkbox input "false"
click at [1214, 720] on button "Checkout" at bounding box center [1302, 713] width 494 height 26
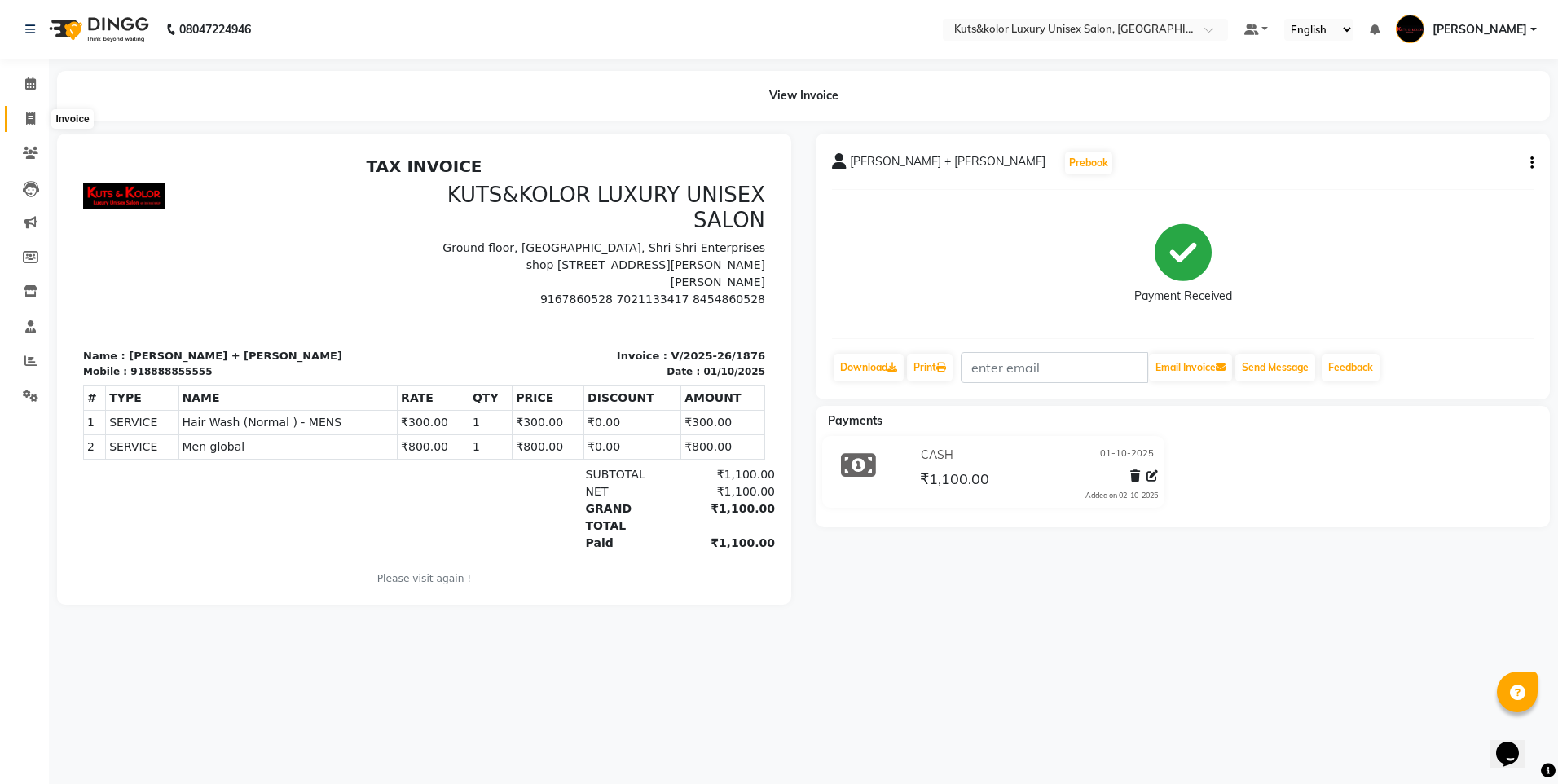
click at [23, 120] on span at bounding box center [30, 120] width 28 height 19
select select "7374"
select select "service"
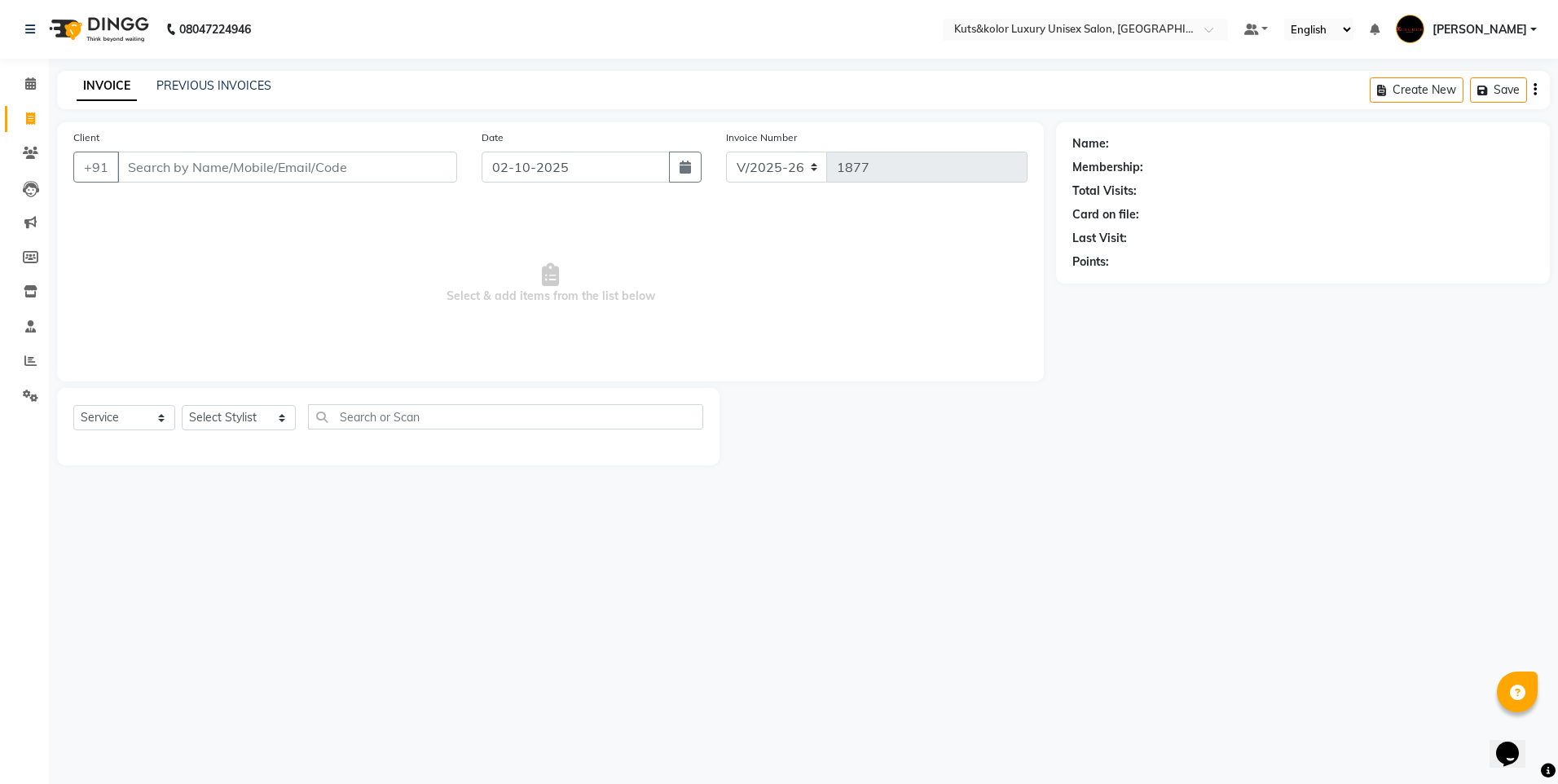
click at [158, 172] on input "Client" at bounding box center [288, 167] width 340 height 31
click at [178, 214] on button "Virja 9819169947" at bounding box center [193, 204] width 152 height 26
type input "9819169947"
click at [277, 415] on select "Select Stylist aman [PERSON_NAME] beautiction [PERSON_NAME] Jyoti - Btn [PERSON…" at bounding box center [238, 418] width 114 height 26
select select "67688"
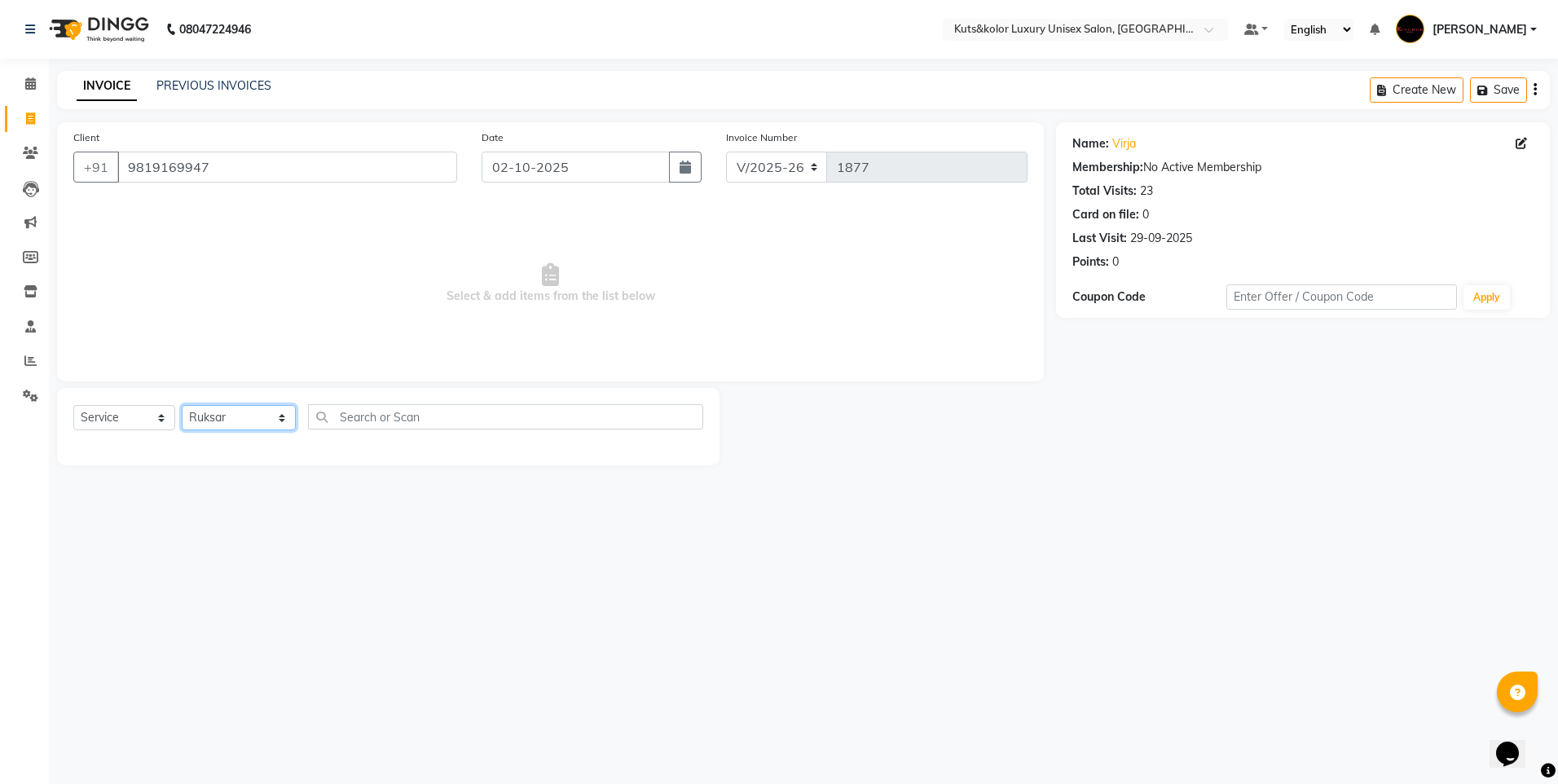
click at [182, 405] on select "Select Stylist aman [PERSON_NAME] beautiction [PERSON_NAME] Jyoti - Btn [PERSON…" at bounding box center [238, 418] width 114 height 26
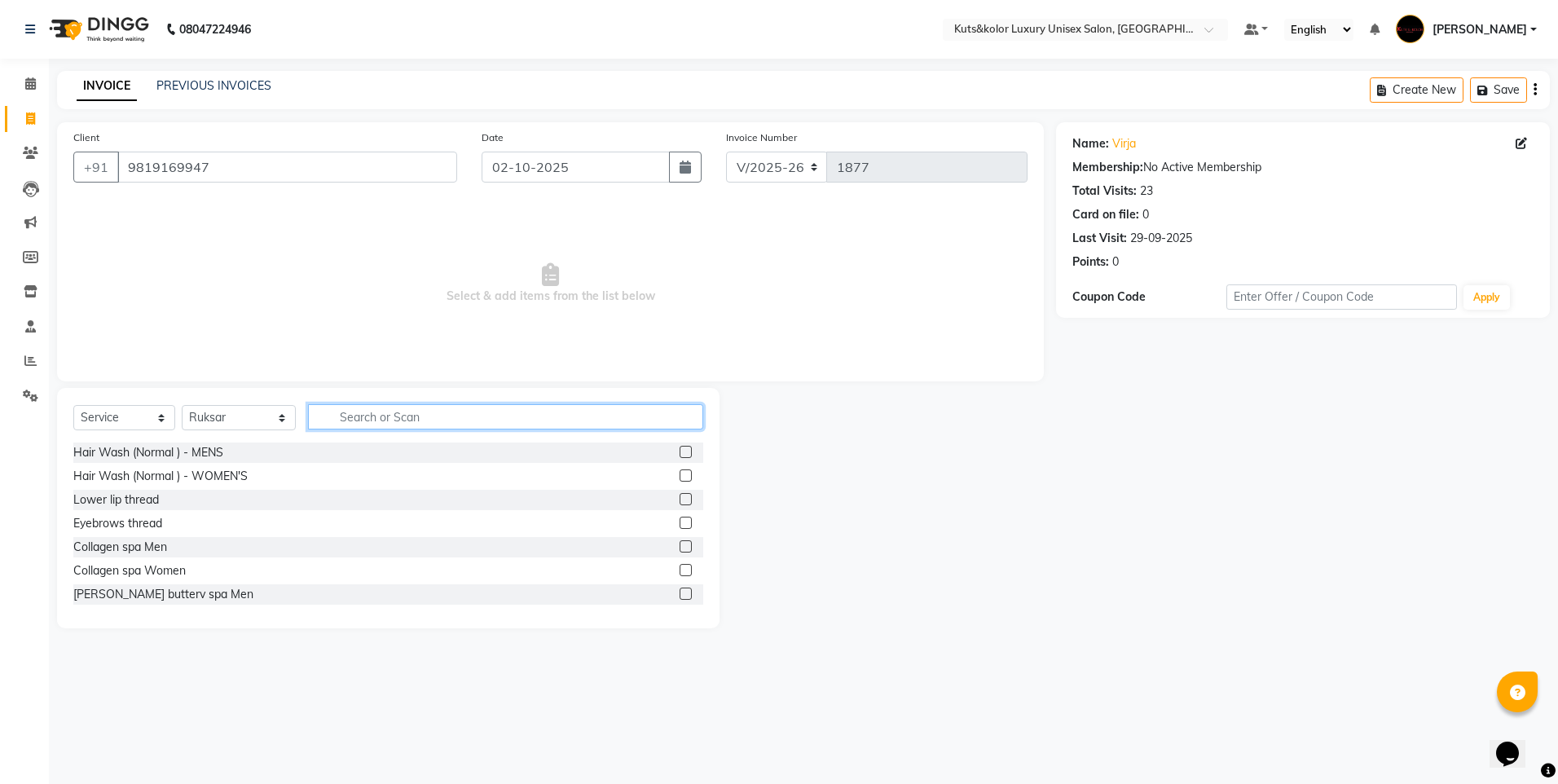
click at [343, 413] on input "text" at bounding box center [506, 417] width 395 height 26
click at [683, 158] on button "button" at bounding box center [685, 167] width 33 height 31
select select "10"
select select "2025"
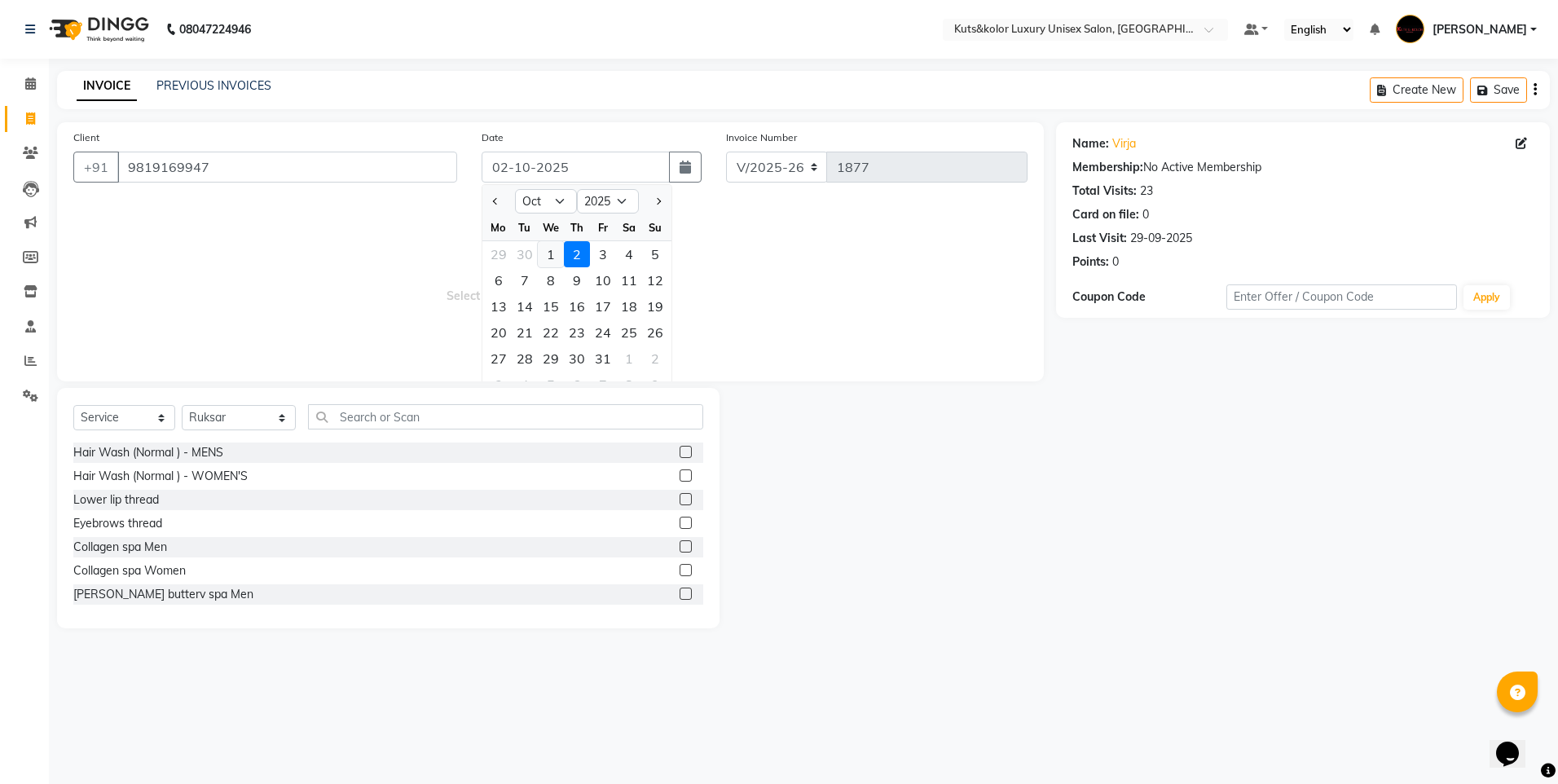
click at [549, 256] on div "1" at bounding box center [550, 254] width 26 height 26
type input "01-10-2025"
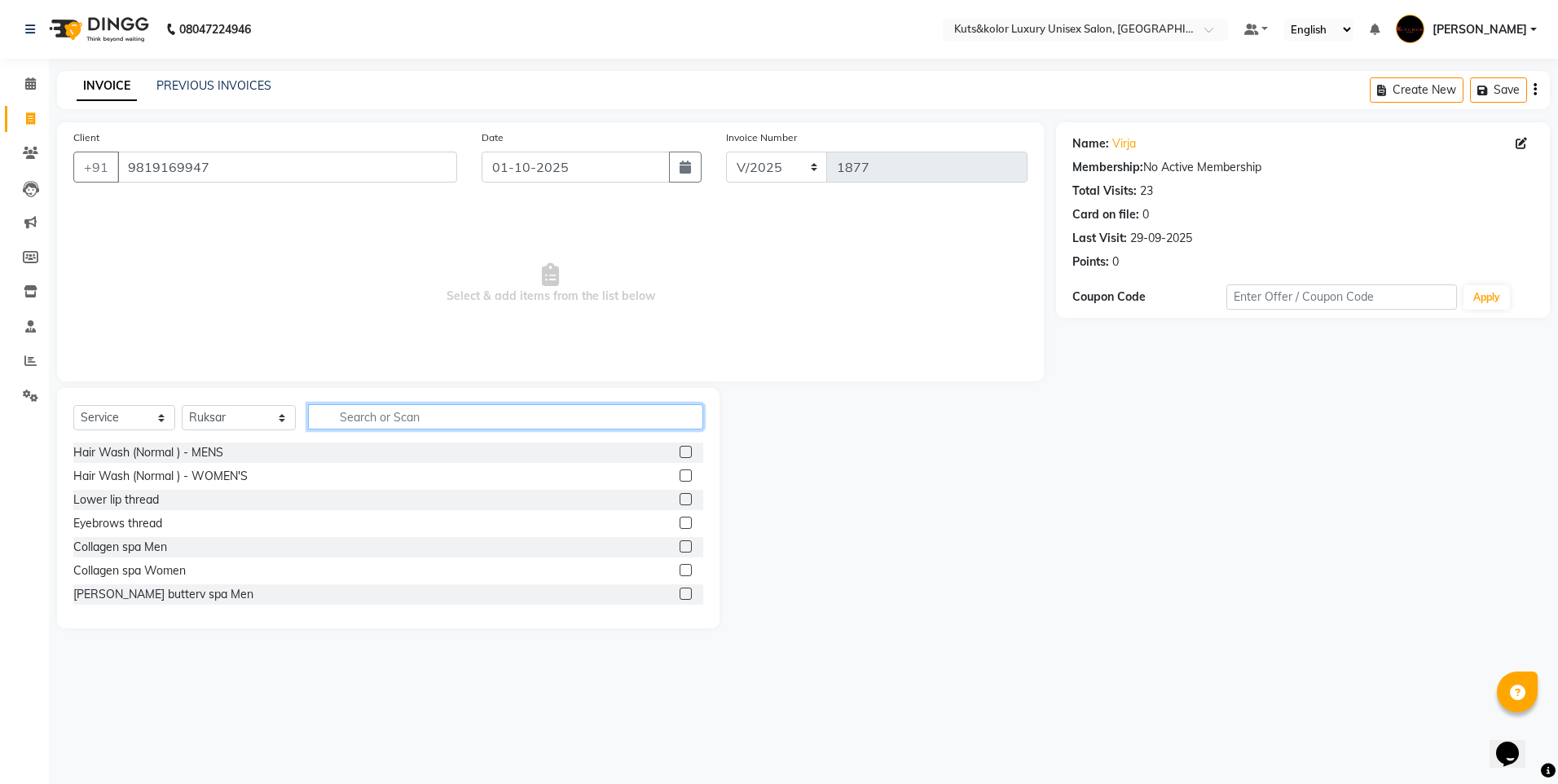
click at [392, 417] on input "text" at bounding box center [506, 417] width 395 height 26
type input "t"
type input "roo"
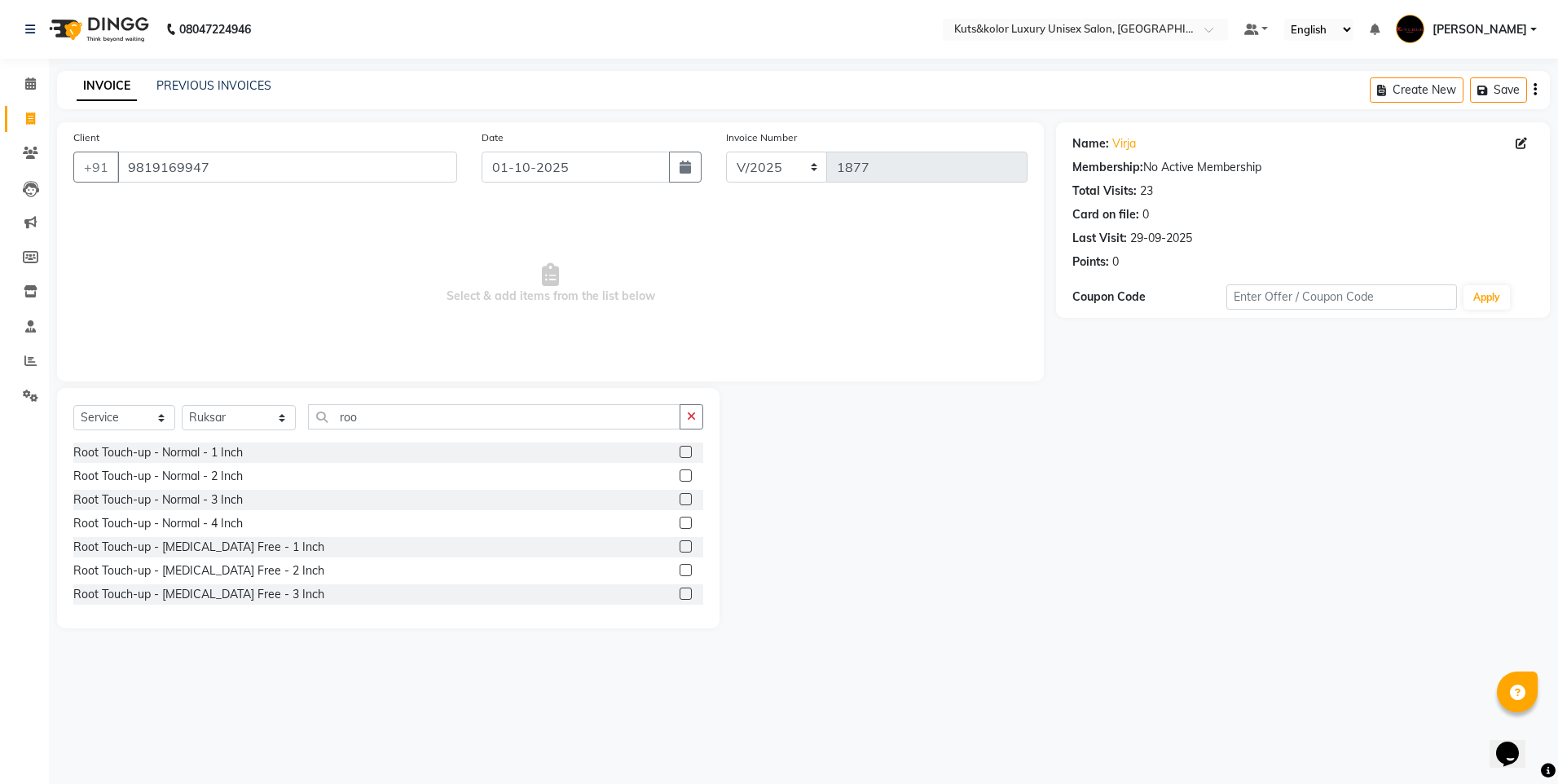
click at [680, 549] on label at bounding box center [685, 546] width 12 height 12
click at [680, 549] on input "checkbox" at bounding box center [685, 548] width 11 height 11
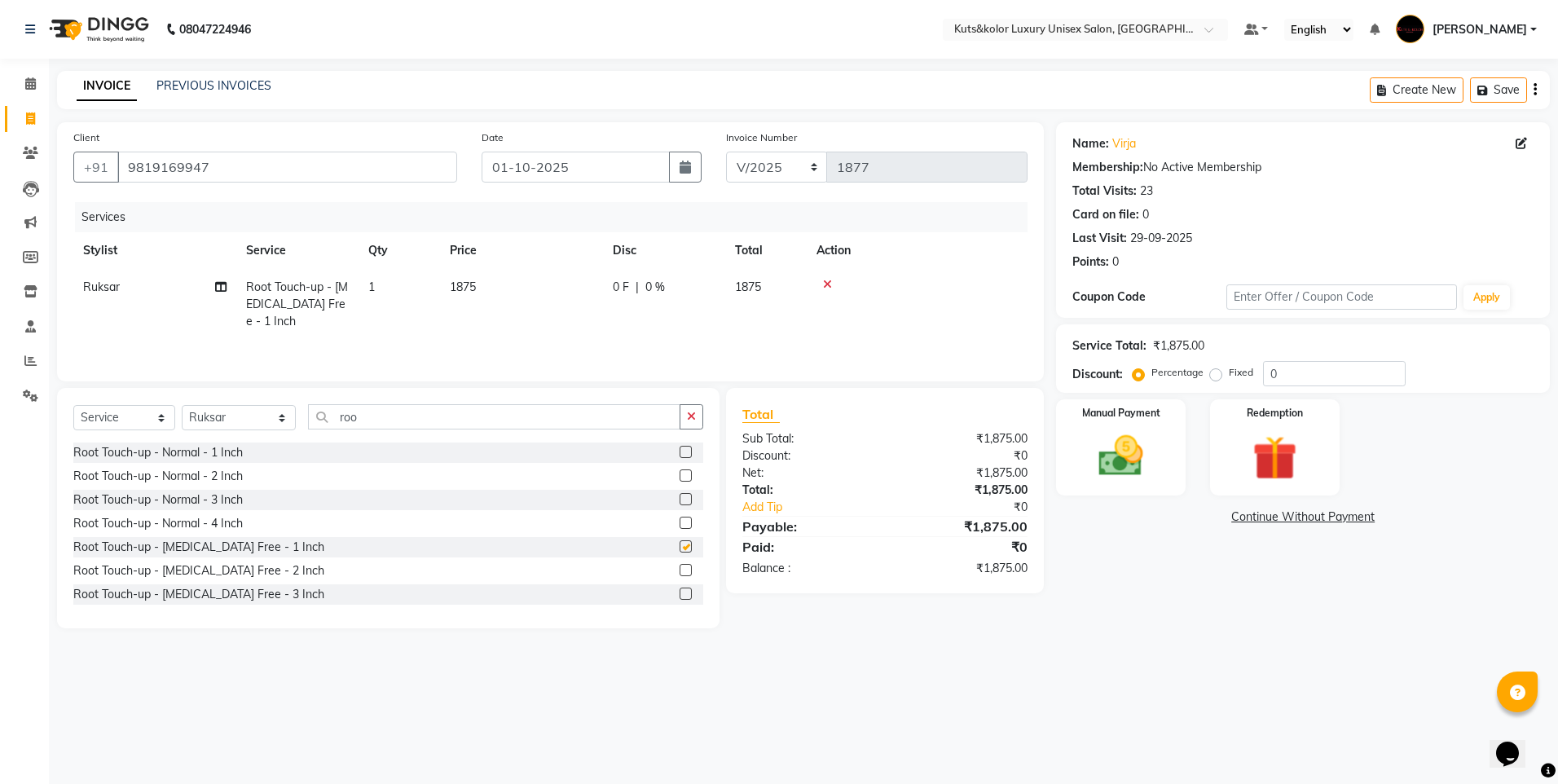
checkbox input "false"
click at [520, 293] on td "1875" at bounding box center [521, 305] width 163 height 71
select select "67688"
click at [575, 293] on input "1875" at bounding box center [598, 291] width 143 height 26
type input "1700"
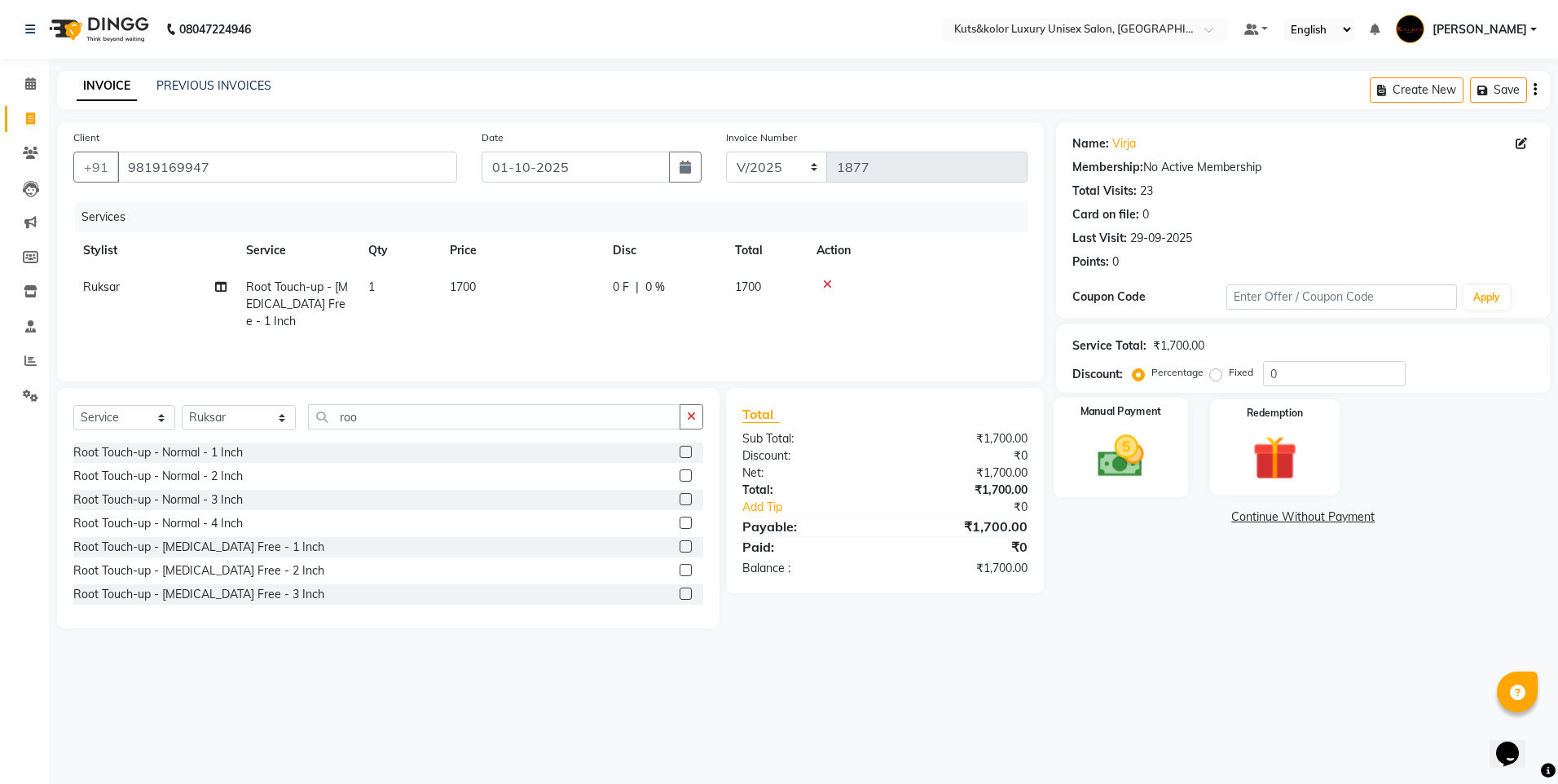
click at [1132, 466] on img at bounding box center [1121, 456] width 76 height 54
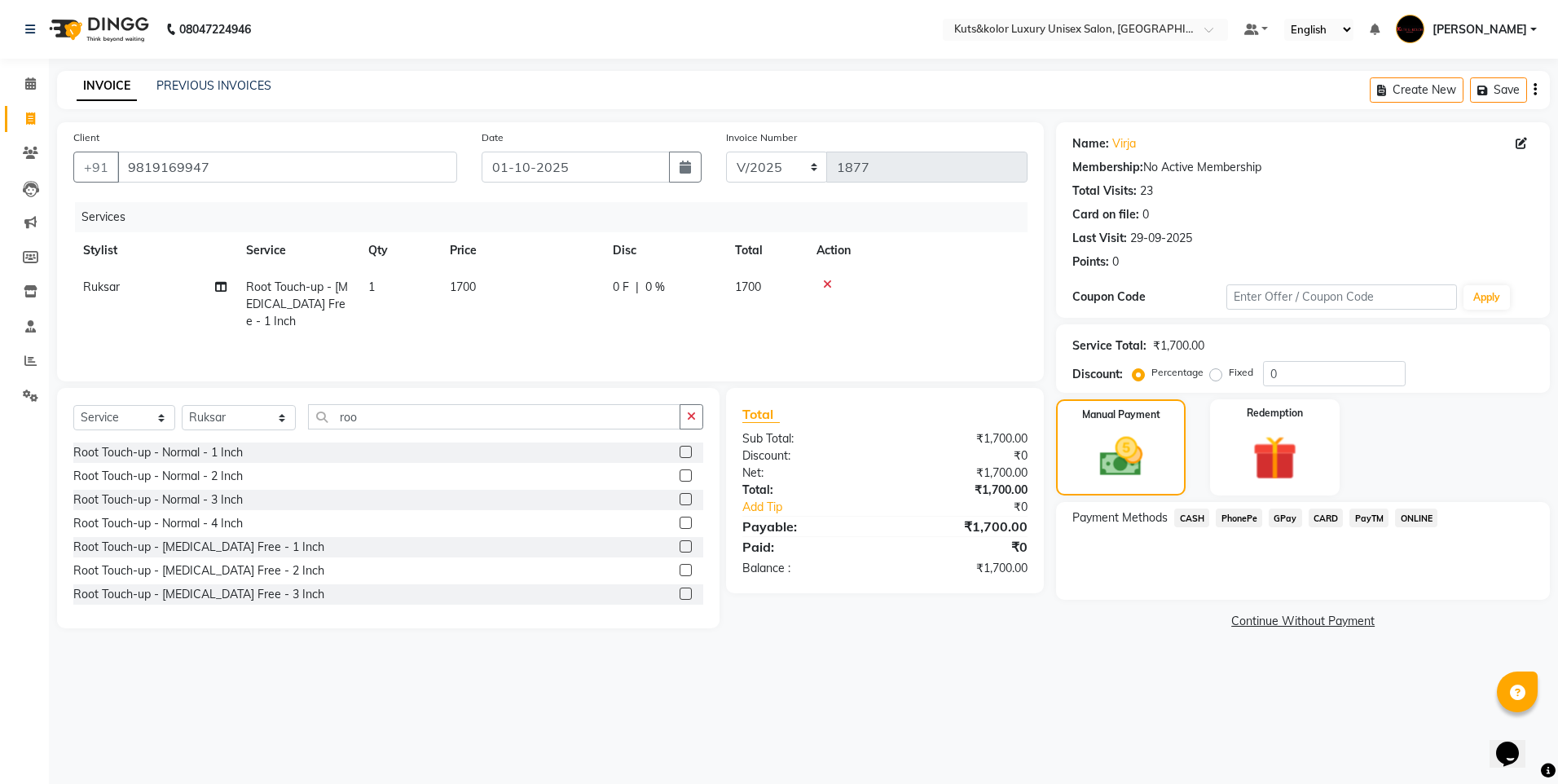
click at [1185, 519] on span "CASH" at bounding box center [1192, 517] width 35 height 19
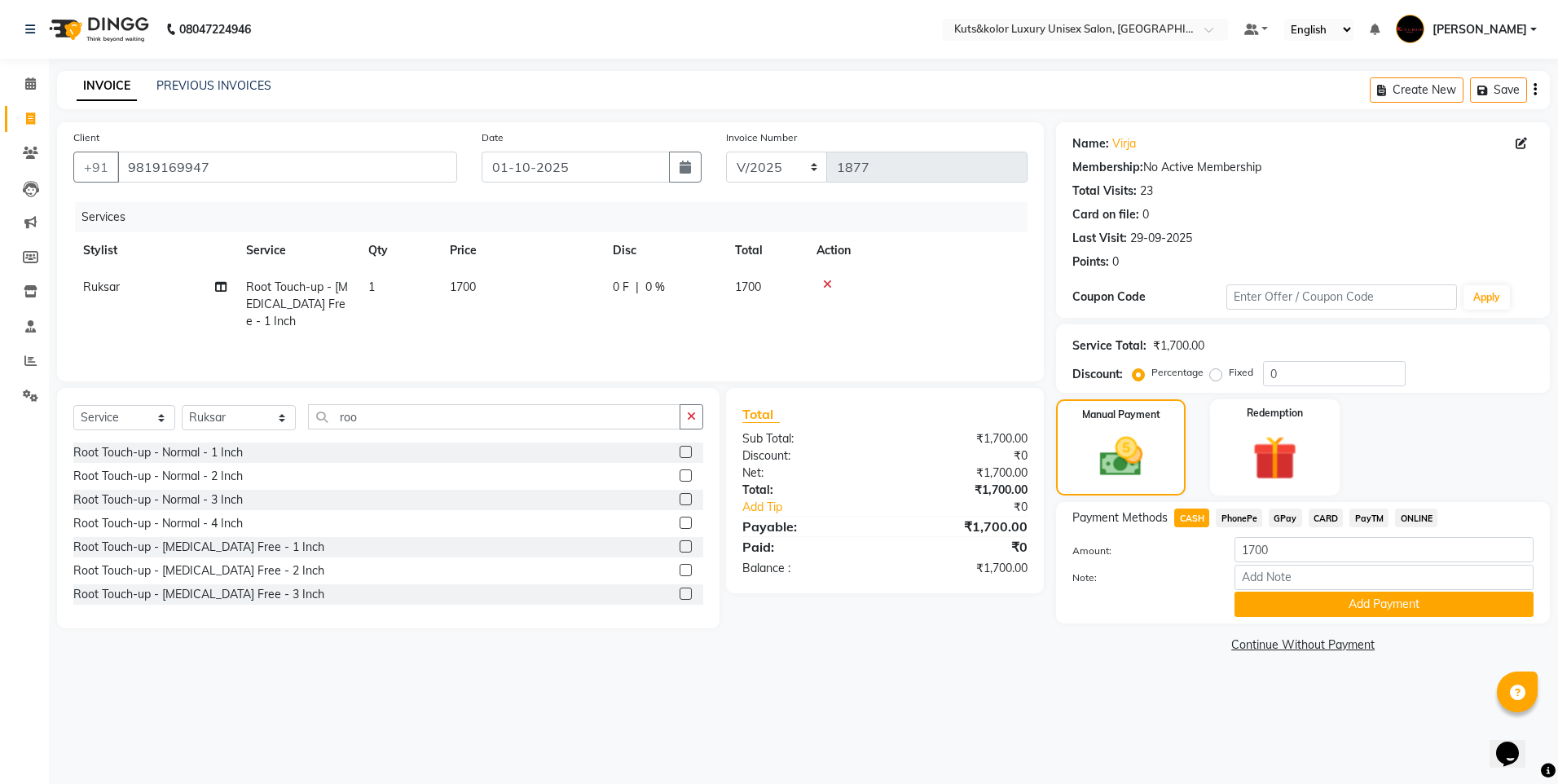
click at [1404, 602] on button "Add Payment" at bounding box center [1385, 604] width 299 height 26
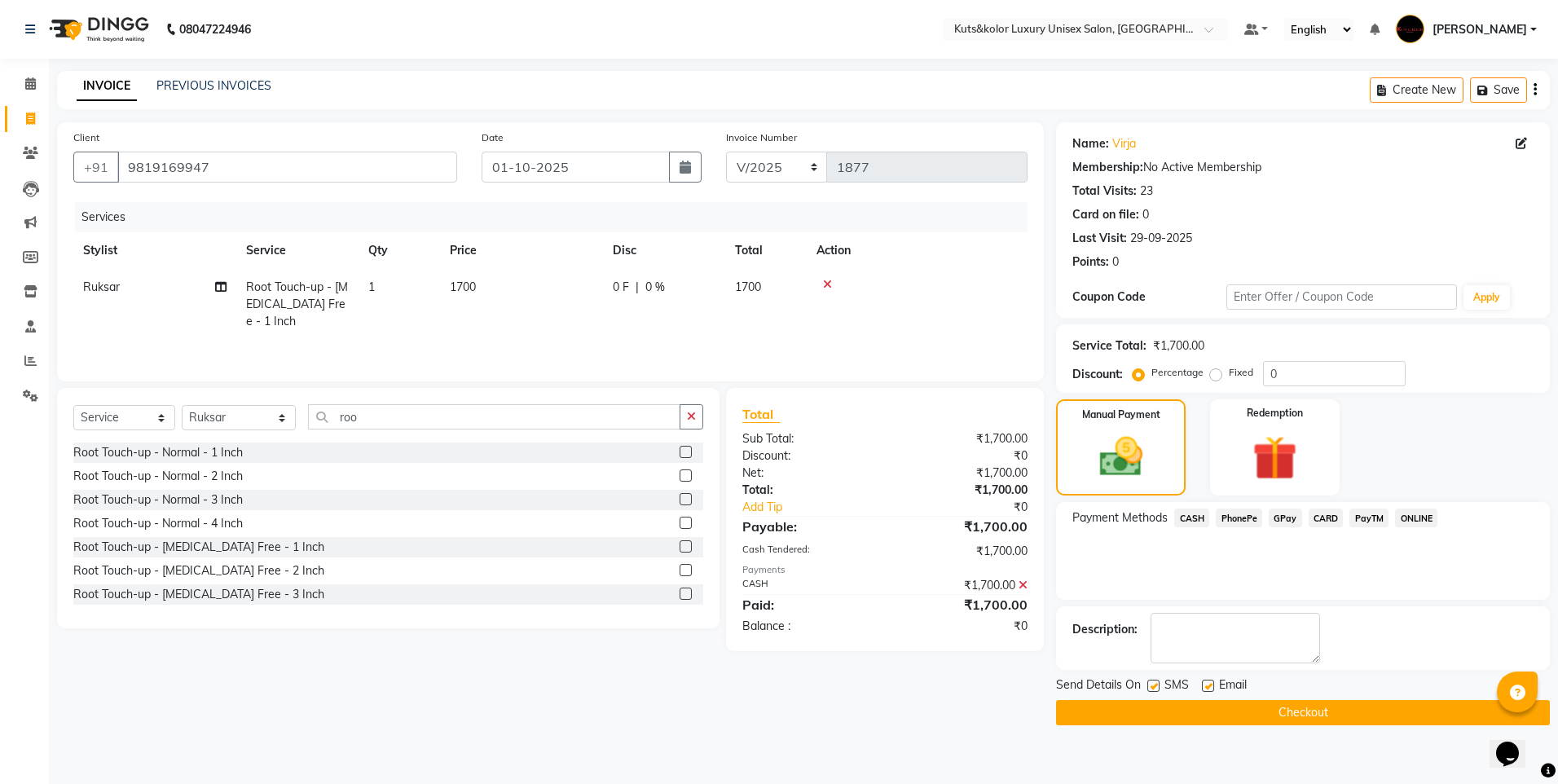
click at [1155, 689] on label at bounding box center [1153, 685] width 12 height 12
click at [1155, 689] on input "checkbox" at bounding box center [1153, 687] width 11 height 11
checkbox input "false"
click at [1155, 719] on button "Checkout" at bounding box center [1302, 713] width 494 height 26
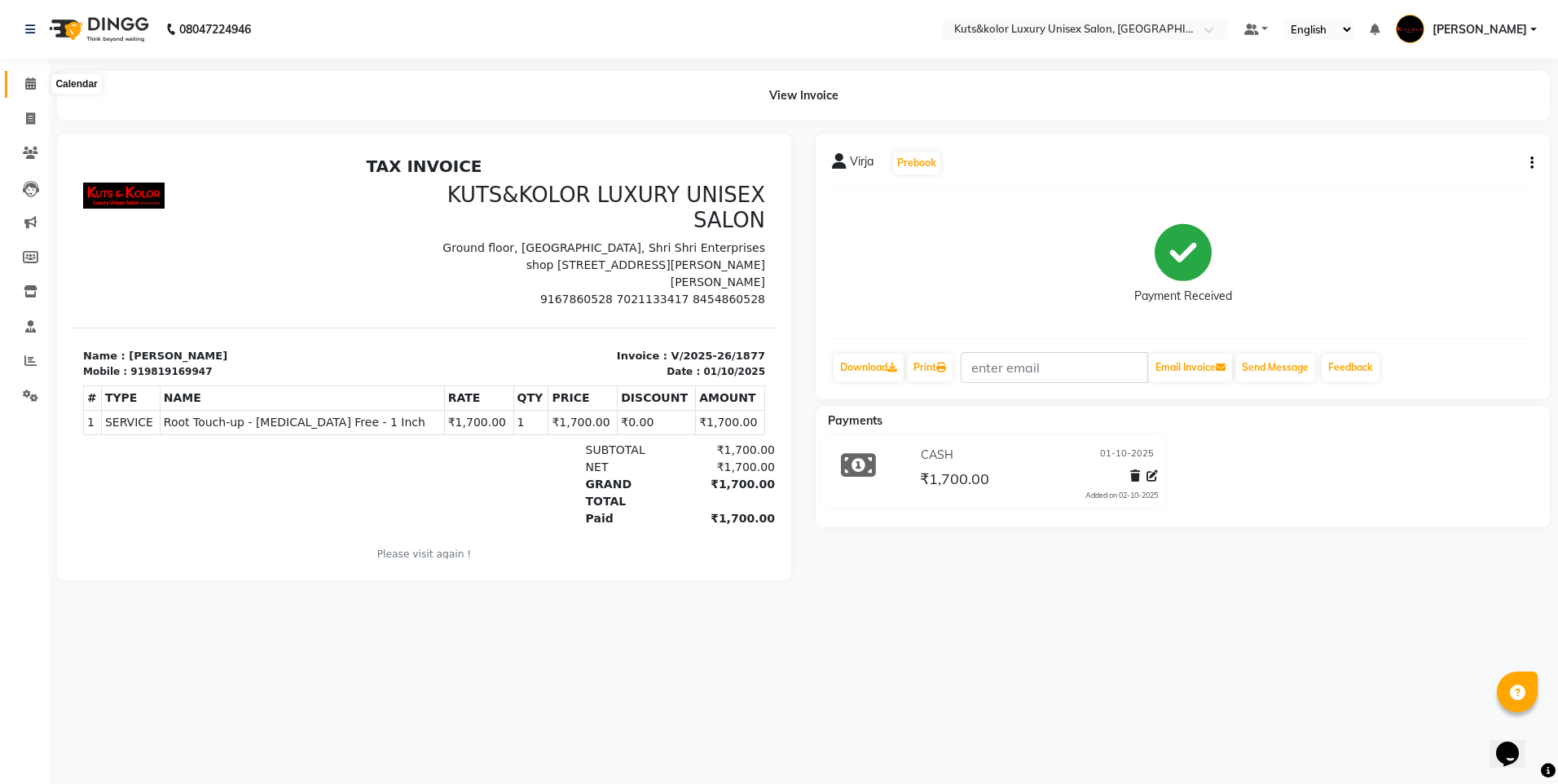
click at [30, 92] on span at bounding box center [30, 84] width 28 height 19
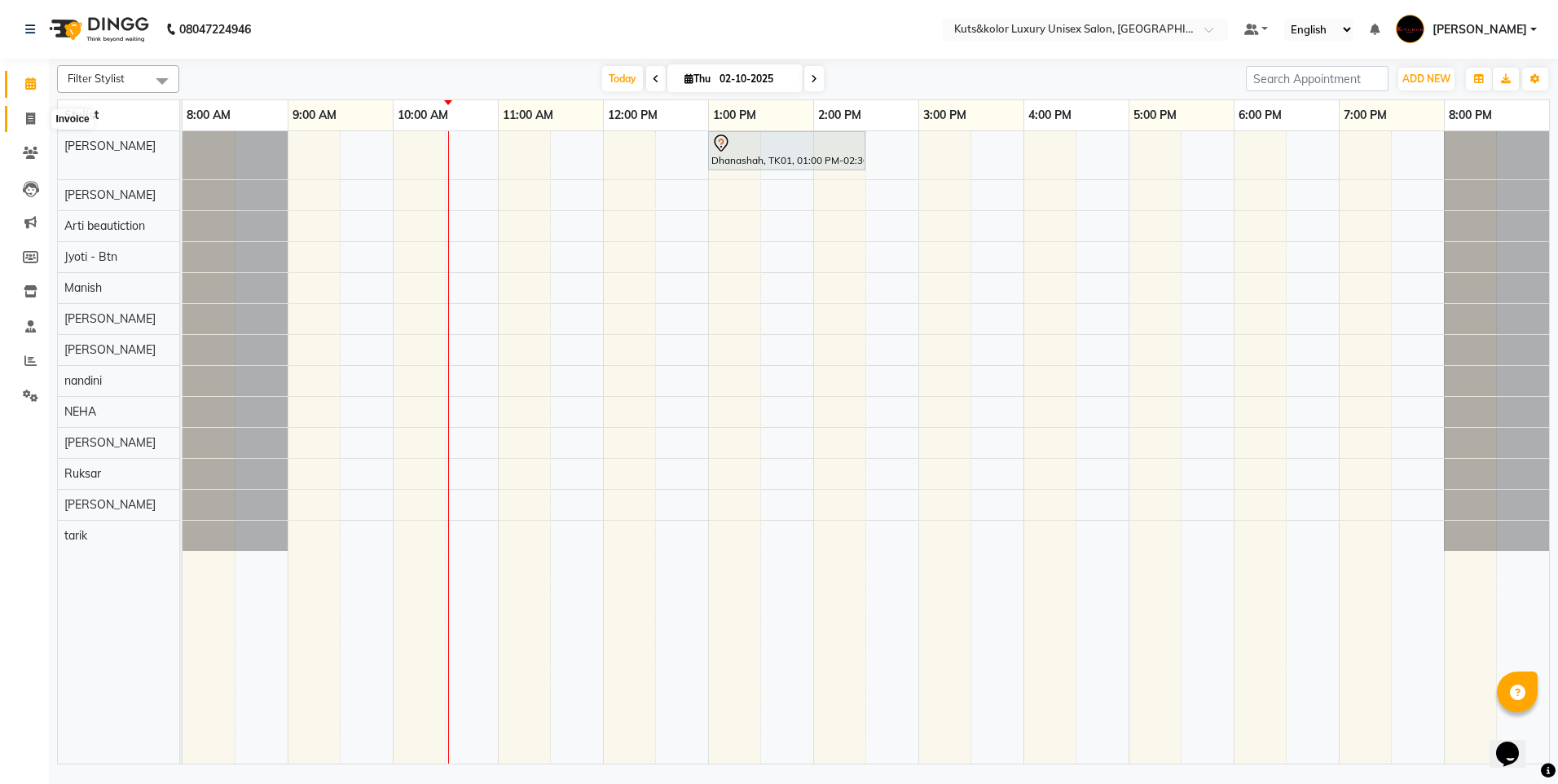
click at [26, 110] on span at bounding box center [30, 120] width 28 height 19
select select "service"
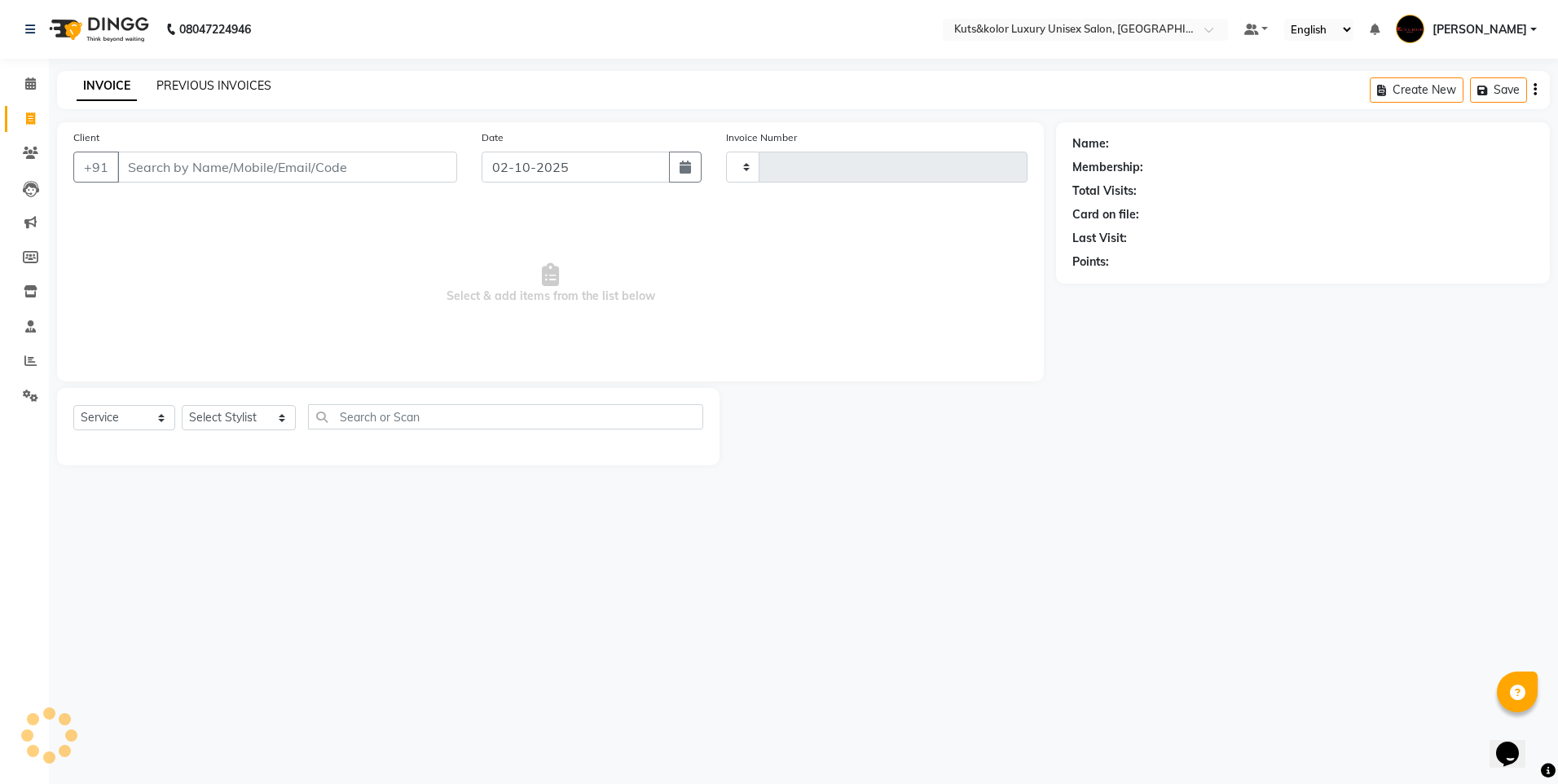
type input "1878"
select select "7374"
click at [197, 89] on link "PREVIOUS INVOICES" at bounding box center [214, 86] width 115 height 15
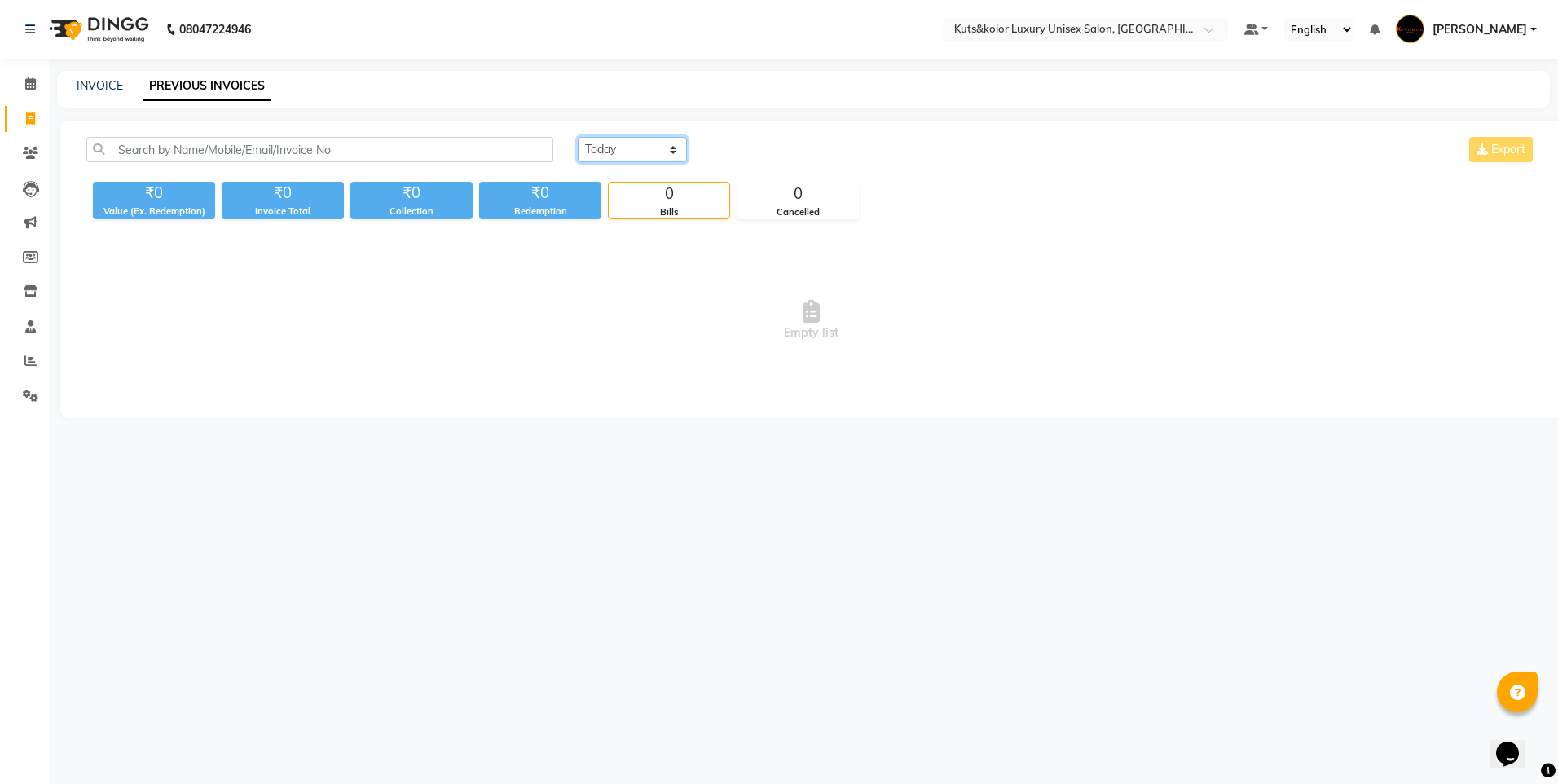
click at [678, 151] on select "[DATE] [DATE] Custom Range" at bounding box center [633, 150] width 110 height 26
select select "[DATE]"
click at [578, 137] on select "[DATE] [DATE] Custom Range" at bounding box center [633, 150] width 110 height 26
